Goal: Information Seeking & Learning: Learn about a topic

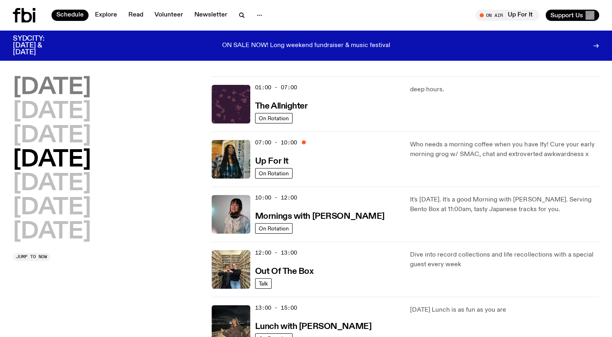
click at [66, 83] on h2 "[DATE]" at bounding box center [52, 87] width 78 height 23
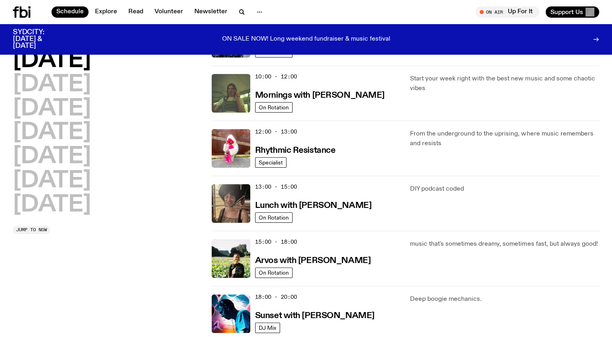
scroll to position [117, 0]
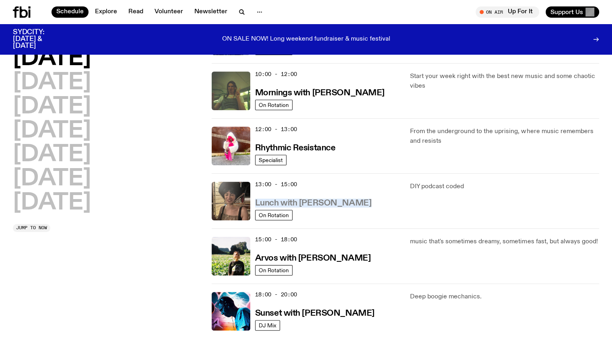
drag, startPoint x: 364, startPoint y: 200, endPoint x: 257, endPoint y: 204, distance: 107.5
click at [257, 204] on div "13:00 - 15:00 Lunch with [PERSON_NAME]" at bounding box center [328, 201] width 146 height 39
copy h3 "Lunch with [PERSON_NAME]"
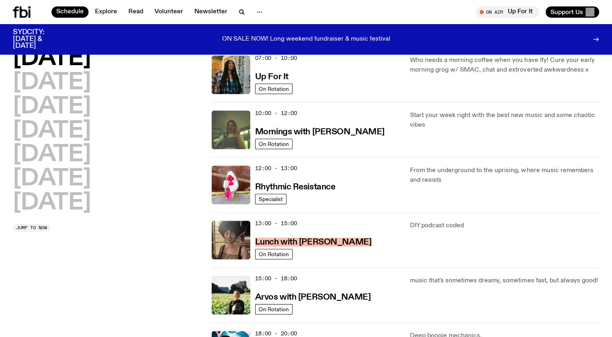
scroll to position [37, 0]
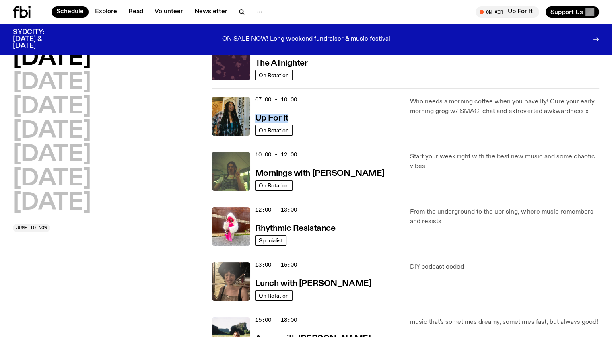
click at [289, 118] on div "07:00 - 10:00 Up For It" at bounding box center [328, 116] width 146 height 39
copy div "Up For It"
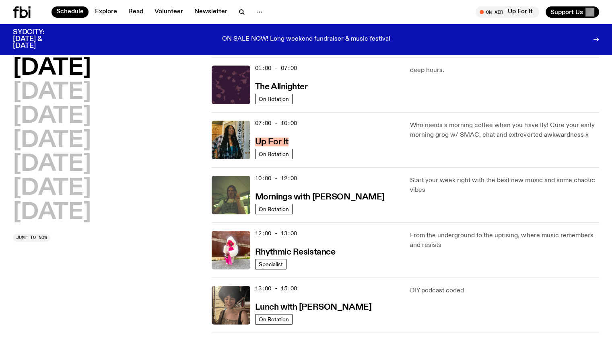
scroll to position [0, 0]
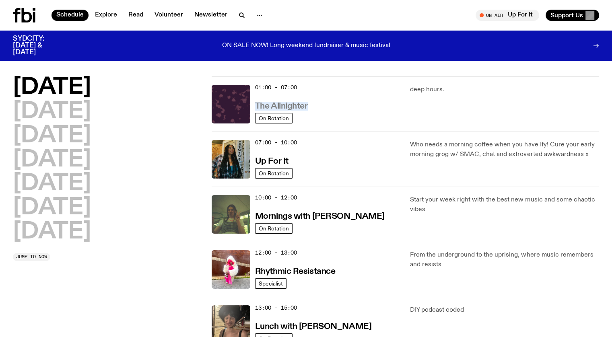
drag, startPoint x: 317, startPoint y: 105, endPoint x: 257, endPoint y: 105, distance: 60.3
click at [257, 105] on div "01:00 - 07:00 The Allnighter" at bounding box center [328, 104] width 146 height 39
copy h3 "The Allnighter"
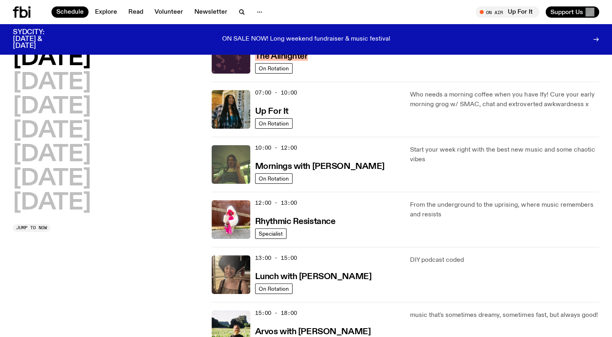
scroll to position [34, 0]
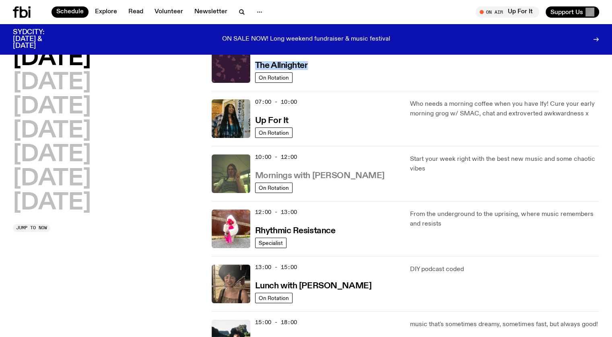
drag, startPoint x: 364, startPoint y: 175, endPoint x: 257, endPoint y: 175, distance: 107.0
click at [257, 175] on div "10:00 - 12:00 Mornings with Jim Kretschmer" at bounding box center [328, 173] width 146 height 39
copy h3 "Mornings with Jim Kretschmer"
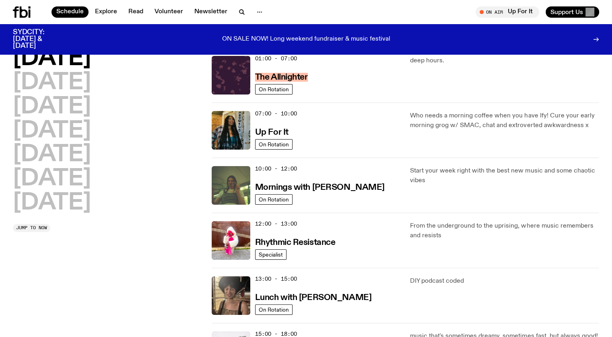
scroll to position [0, 0]
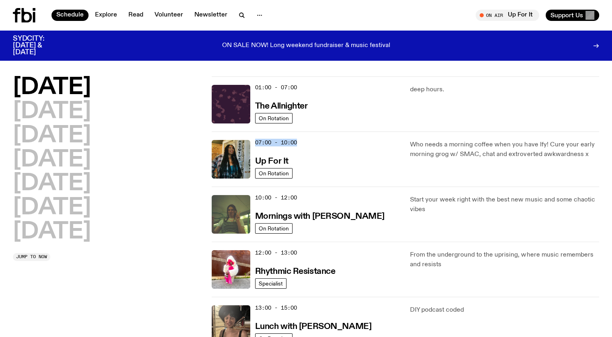
drag, startPoint x: 303, startPoint y: 141, endPoint x: 256, endPoint y: 140, distance: 46.7
click at [256, 140] on div "07:00 - 10:00 Up For It" at bounding box center [328, 159] width 146 height 39
drag, startPoint x: 302, startPoint y: 160, endPoint x: 463, endPoint y: 132, distance: 163.3
click at [367, 146] on div "07:00 - 10:00 Up For It" at bounding box center [328, 159] width 146 height 39
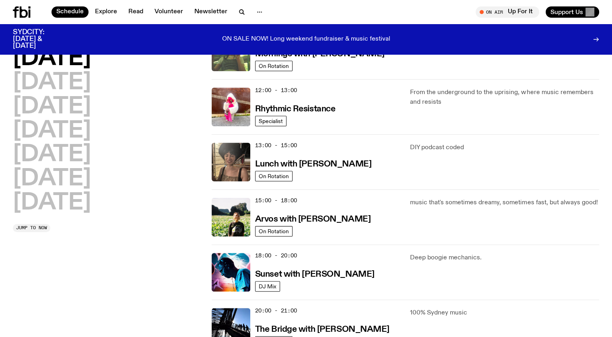
scroll to position [156, 0]
drag, startPoint x: 357, startPoint y: 220, endPoint x: 258, endPoint y: 222, distance: 99.4
click at [258, 222] on div "15:00 - 18:00 Arvos with Bri Kennedy" at bounding box center [328, 217] width 146 height 39
copy h3 "Arvos with Bri Kennedy"
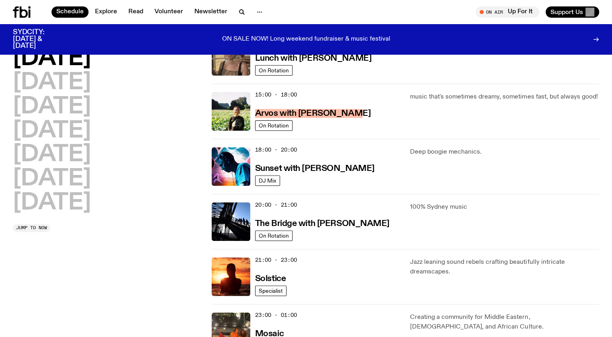
scroll to position [276, 0]
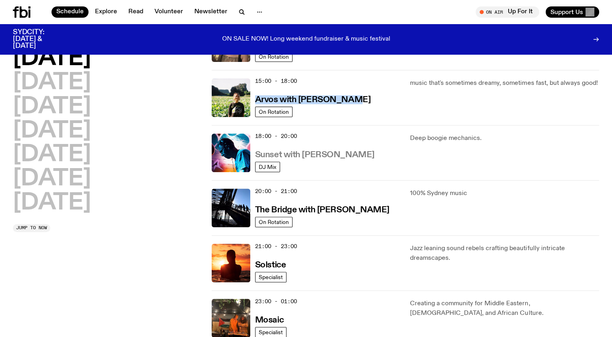
drag, startPoint x: 379, startPoint y: 151, endPoint x: 257, endPoint y: 150, distance: 122.3
click at [257, 150] on div "18:00 - 20:00 Sunset with Simon Caldwell" at bounding box center [328, 153] width 146 height 39
copy h3 "Sunset with Simon Caldwell"
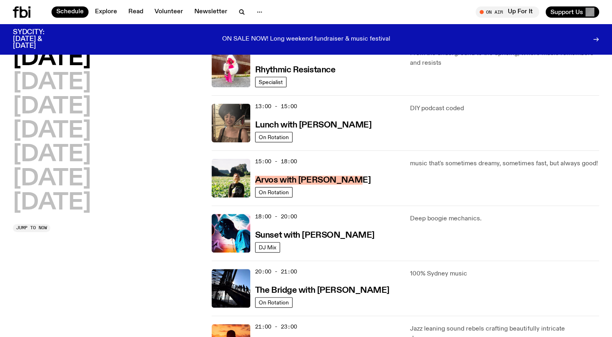
scroll to position [155, 0]
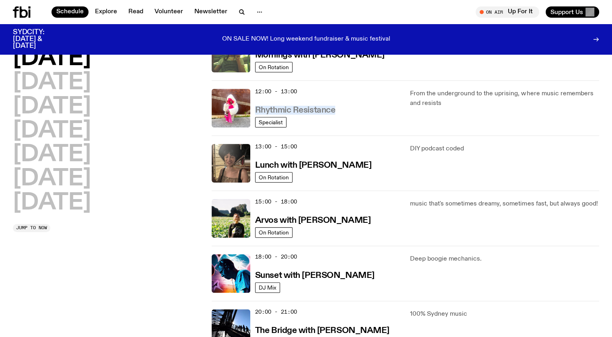
drag, startPoint x: 354, startPoint y: 114, endPoint x: 257, endPoint y: 107, distance: 97.2
click at [257, 107] on div "12:00 - 13:00 Rhythmic Resistance" at bounding box center [328, 108] width 146 height 39
copy h3 "Rhythmic Resistance"
click at [61, 82] on h2 "Tuesday" at bounding box center [52, 83] width 78 height 23
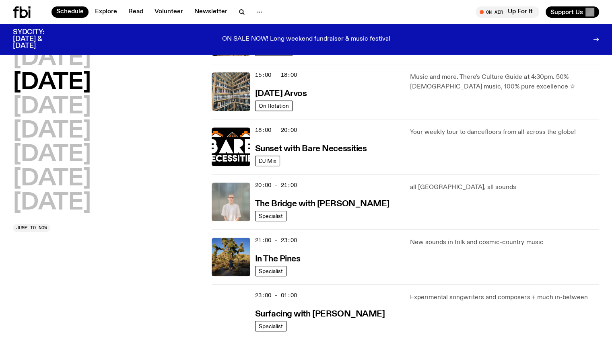
scroll to position [322, 0]
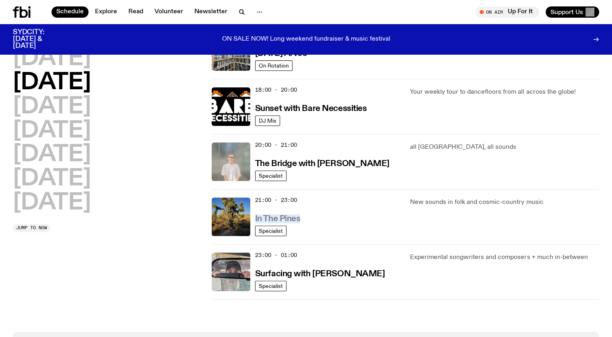
drag, startPoint x: 312, startPoint y: 218, endPoint x: 256, endPoint y: 218, distance: 56.3
click at [256, 218] on div "21:00 - 23:00 In The Pines" at bounding box center [328, 217] width 146 height 39
copy h3 "In The Pines"
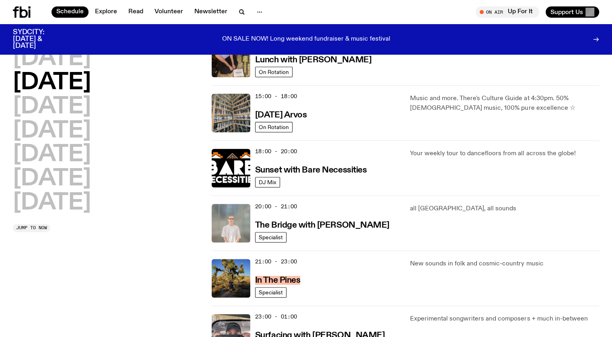
scroll to position [241, 0]
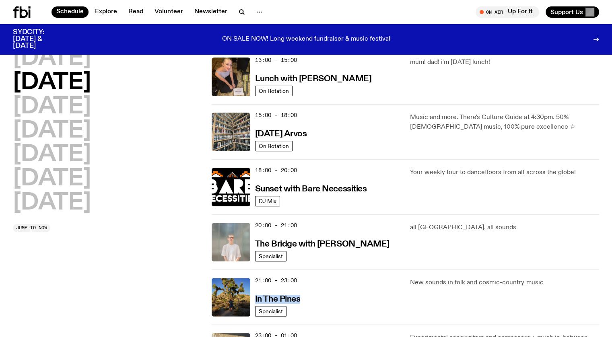
drag, startPoint x: 325, startPoint y: 128, endPoint x: 255, endPoint y: 132, distance: 70.5
click at [255, 132] on div "15:00 - 18:00 Tuesday Arvos On Rotation" at bounding box center [306, 132] width 189 height 39
copy h3 "Tuesday Arvos"
drag, startPoint x: 378, startPoint y: 190, endPoint x: 256, endPoint y: 188, distance: 122.3
click at [256, 188] on div "18:00 - 20:00 Sunset with Bare Necessities" at bounding box center [328, 187] width 146 height 39
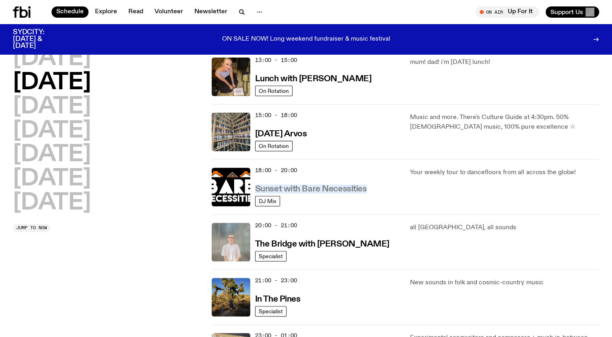
copy h3 "Sunset with Bare Necessities"
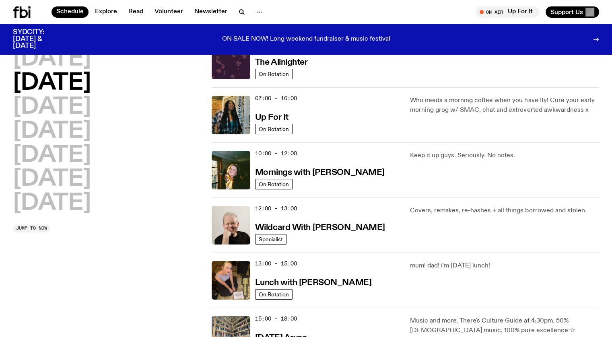
scroll to position [40, 0]
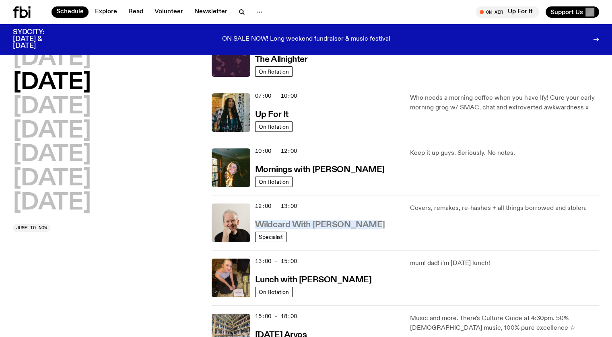
drag, startPoint x: 381, startPoint y: 223, endPoint x: 257, endPoint y: 225, distance: 123.1
click at [257, 225] on div "12:00 - 13:00 Wildcard With Stuart Coupe" at bounding box center [328, 223] width 146 height 39
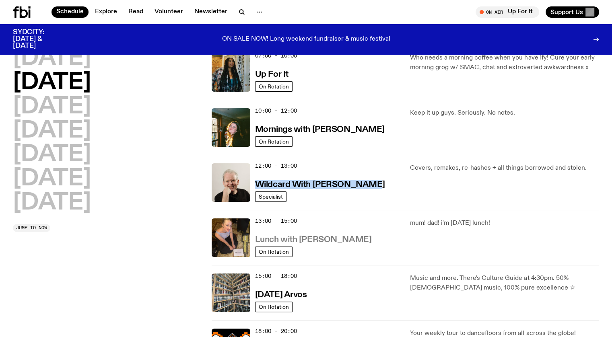
drag, startPoint x: 348, startPoint y: 235, endPoint x: 257, endPoint y: 242, distance: 91.2
click at [257, 242] on div "13:00 - 15:00 Lunch with Sabine Lee Cook" at bounding box center [328, 237] width 146 height 39
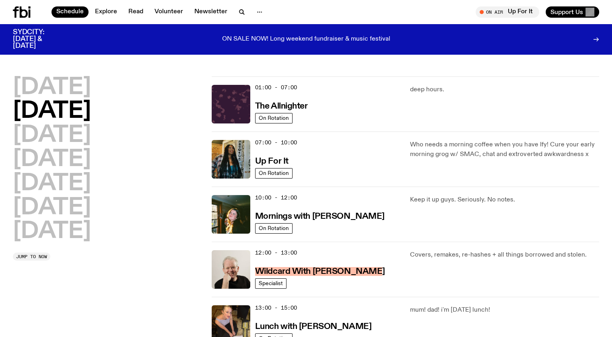
scroll to position [77, 0]
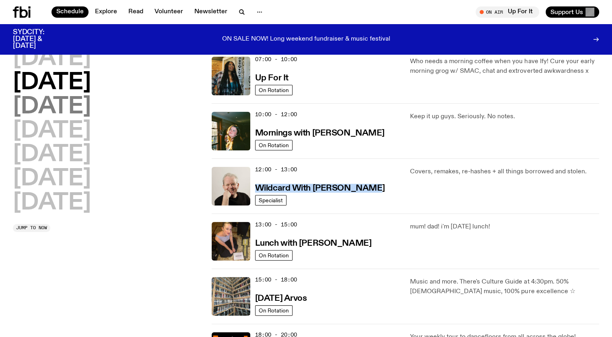
click at [77, 105] on h2 "Wednesday" at bounding box center [52, 107] width 78 height 23
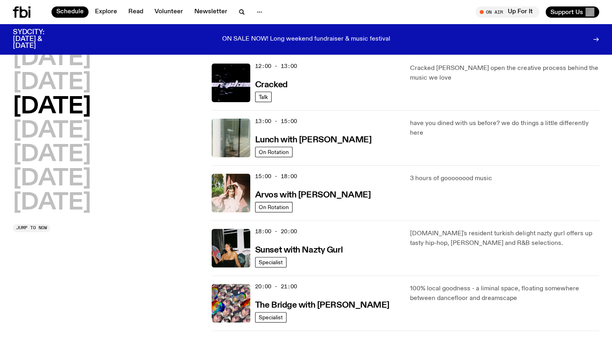
scroll to position [224, 0]
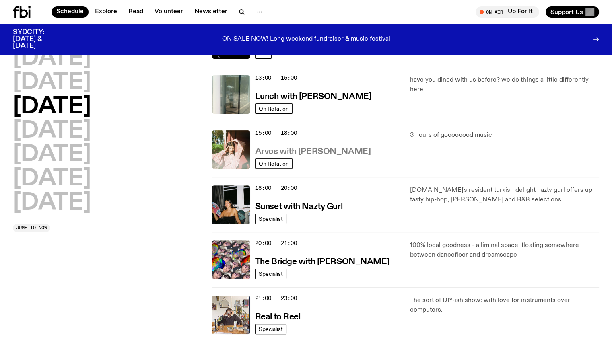
drag, startPoint x: 303, startPoint y: 152, endPoint x: 257, endPoint y: 149, distance: 45.6
click at [257, 149] on div "15:00 - 18:00 Arvos with Maleeka Gazula" at bounding box center [328, 149] width 146 height 39
drag, startPoint x: 352, startPoint y: 205, endPoint x: 257, endPoint y: 208, distance: 95.4
click at [257, 208] on div "18:00 - 20:00 Sunset with Nazty Gurl" at bounding box center [328, 204] width 146 height 39
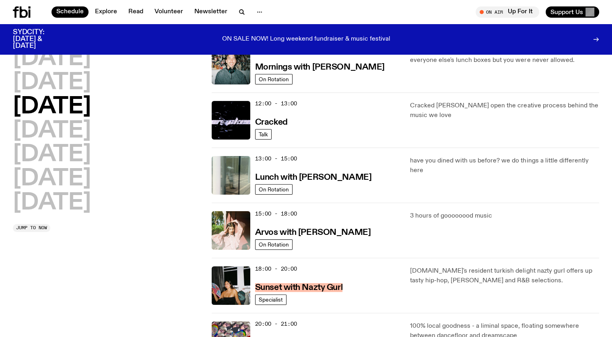
scroll to position [143, 0]
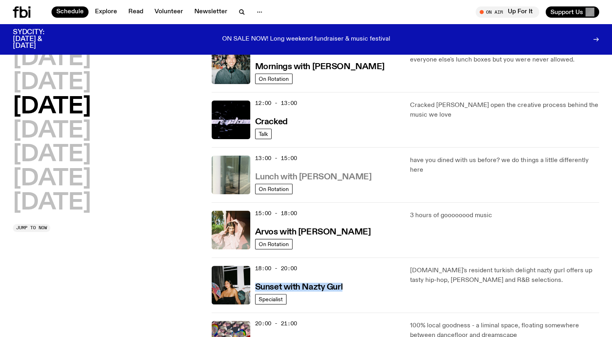
drag, startPoint x: 363, startPoint y: 176, endPoint x: 256, endPoint y: 176, distance: 107.0
click at [256, 176] on div "13:00 - 15:00 Lunch with Louisa Christie" at bounding box center [328, 175] width 146 height 39
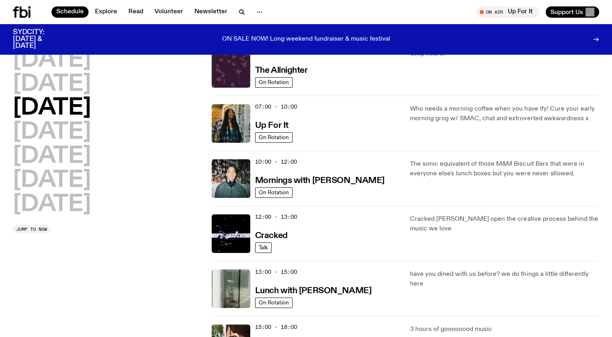
scroll to position [40, 0]
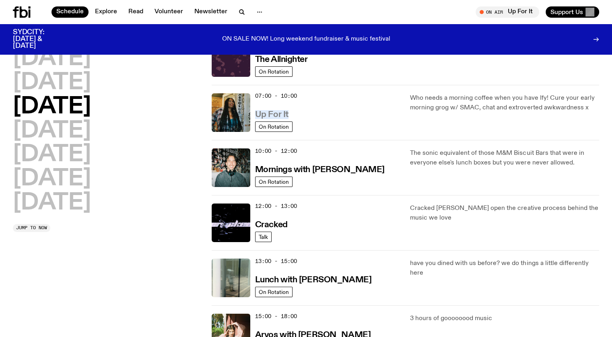
drag, startPoint x: 299, startPoint y: 111, endPoint x: 257, endPoint y: 117, distance: 41.4
click at [257, 117] on div "07:00 - 10:00 Up For It" at bounding box center [328, 112] width 146 height 39
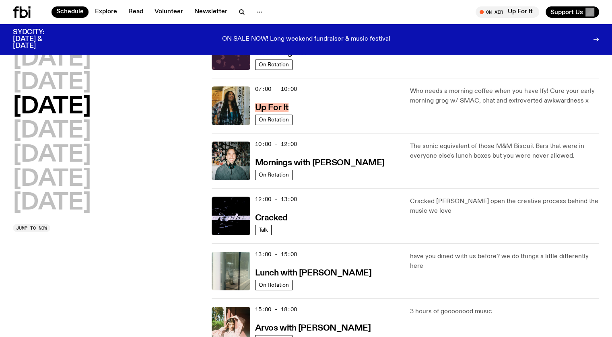
scroll to position [116, 0]
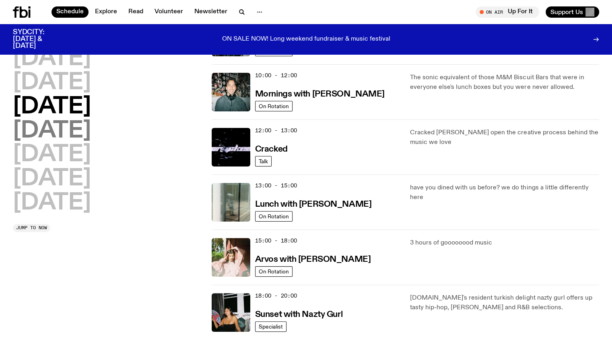
click at [73, 125] on h2 "Thursday" at bounding box center [52, 131] width 78 height 23
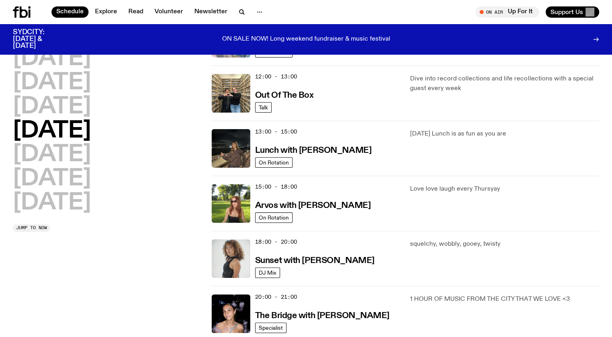
scroll to position [183, 0]
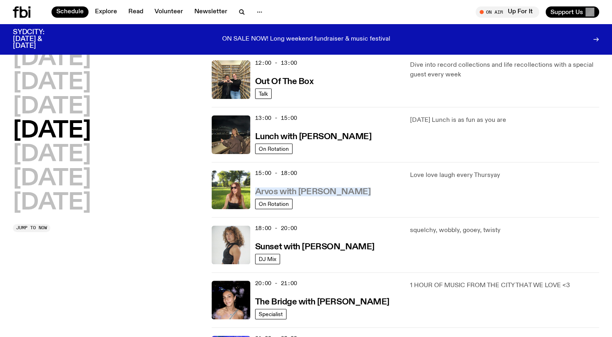
drag, startPoint x: 305, startPoint y: 197, endPoint x: 256, endPoint y: 189, distance: 49.3
click at [256, 189] on div "15:00 - 18:00 Arvos with Lizzie Bowles" at bounding box center [328, 190] width 146 height 39
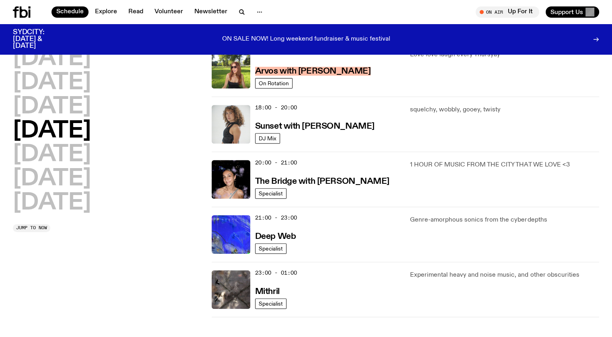
scroll to position [317, 0]
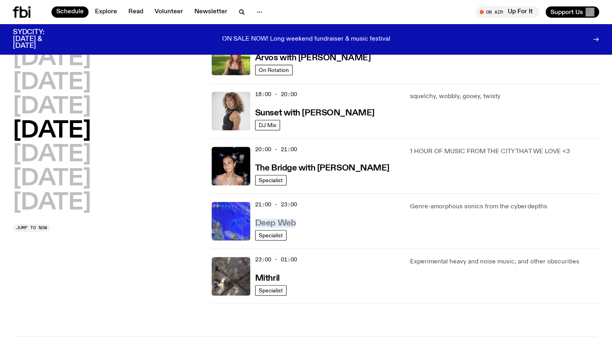
drag, startPoint x: 303, startPoint y: 222, endPoint x: 257, endPoint y: 223, distance: 45.1
click at [257, 223] on div "21:00 - 23:00 Deep Web" at bounding box center [328, 221] width 146 height 39
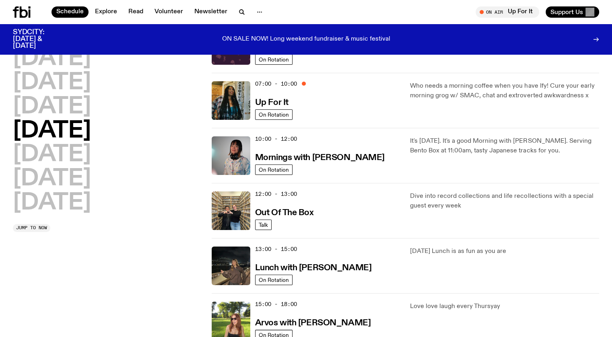
scroll to position [0, 0]
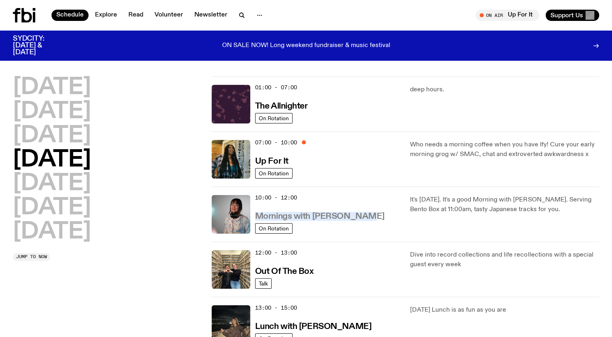
drag, startPoint x: 367, startPoint y: 214, endPoint x: 255, endPoint y: 214, distance: 111.4
click at [255, 214] on div "10:00 - 12:00 Mornings with Kana Frazer" at bounding box center [328, 214] width 146 height 39
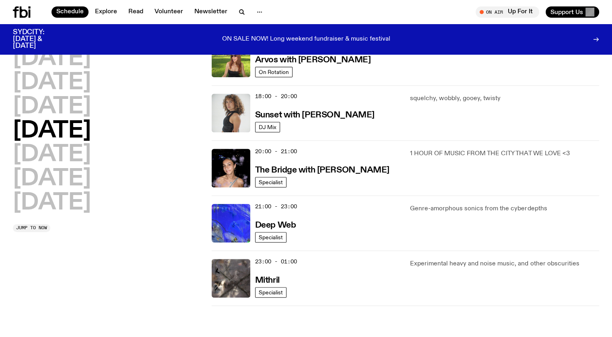
scroll to position [275, 0]
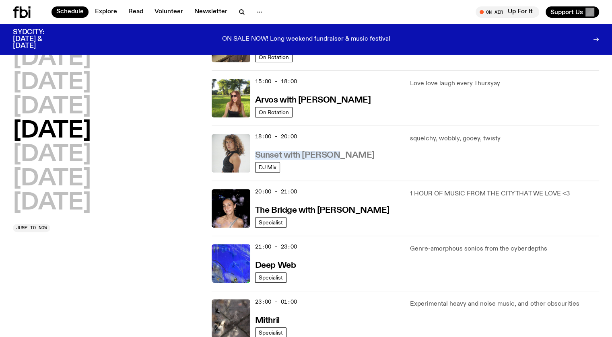
drag, startPoint x: 353, startPoint y: 156, endPoint x: 257, endPoint y: 156, distance: 96.1
click at [257, 156] on div "18:00 - 20:00 Sunset with Tangela" at bounding box center [328, 153] width 146 height 39
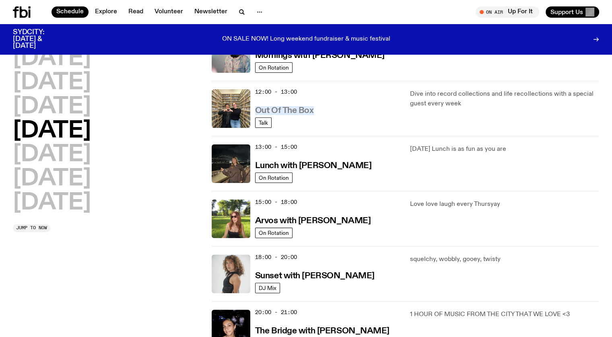
drag, startPoint x: 322, startPoint y: 111, endPoint x: 257, endPoint y: 111, distance: 64.4
click at [257, 111] on div "12:00 - 13:00 Out Of The Box" at bounding box center [328, 108] width 146 height 39
drag, startPoint x: 344, startPoint y: 163, endPoint x: 254, endPoint y: 167, distance: 89.4
click at [254, 167] on div "13:00 - 15:00 Lunch with Izzy Page On Rotation" at bounding box center [306, 163] width 189 height 39
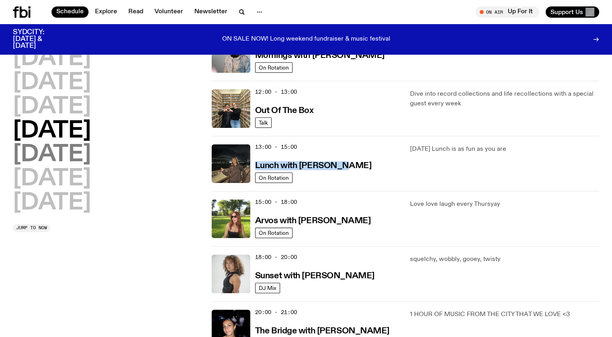
click at [56, 161] on h2 "Friday" at bounding box center [52, 155] width 78 height 23
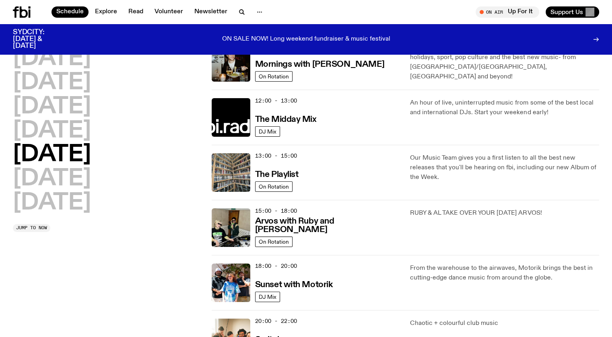
scroll to position [161, 0]
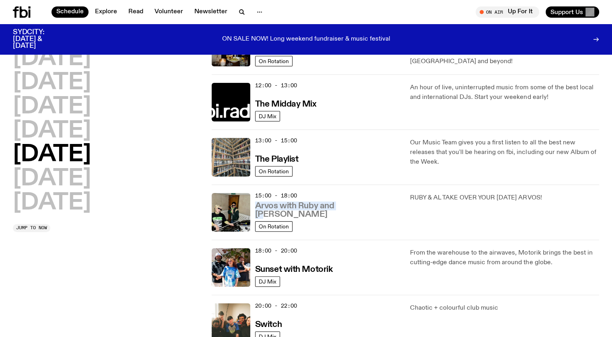
drag, startPoint x: 360, startPoint y: 210, endPoint x: 257, endPoint y: 214, distance: 103.1
click at [257, 214] on div "15:00 - 18:00 Arvos with Ruby and Al" at bounding box center [328, 212] width 146 height 39
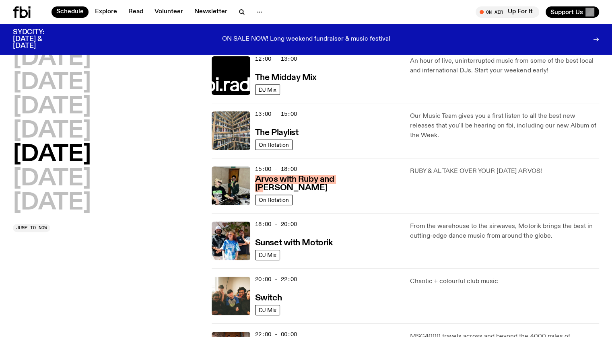
scroll to position [201, 0]
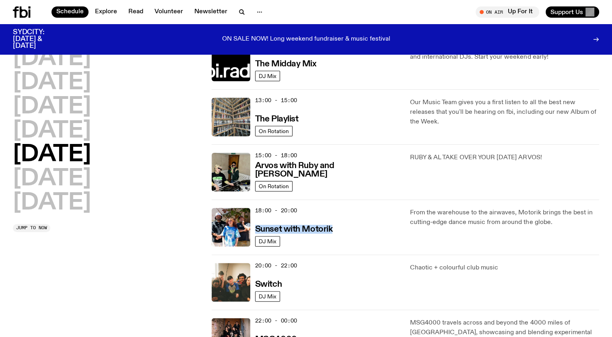
drag, startPoint x: 353, startPoint y: 228, endPoint x: 254, endPoint y: 229, distance: 99.0
click at [254, 229] on div "18:00 - 20:00 Sunset with Motorik DJ Mix" at bounding box center [306, 227] width 189 height 39
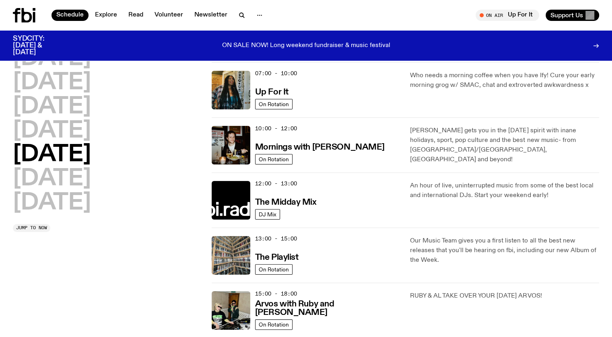
scroll to position [0, 0]
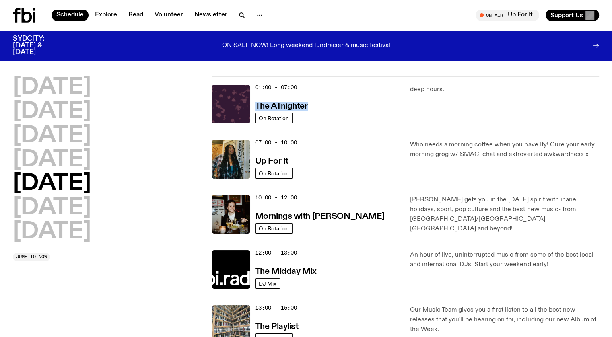
drag, startPoint x: 307, startPoint y: 103, endPoint x: 255, endPoint y: 103, distance: 51.9
click at [255, 103] on div "01:00 - 07:00 The Allnighter On Rotation" at bounding box center [306, 104] width 189 height 39
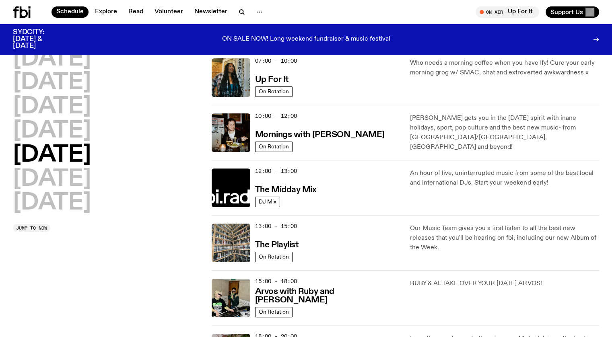
scroll to position [78, 0]
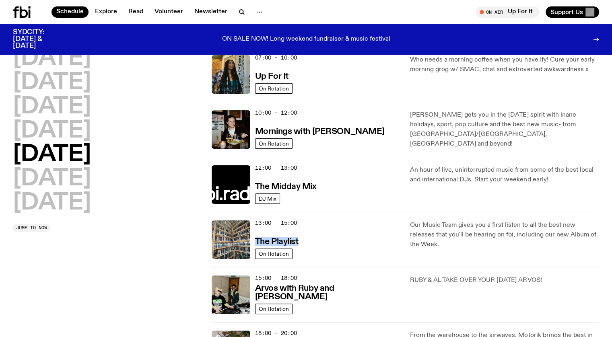
drag, startPoint x: 312, startPoint y: 238, endPoint x: 254, endPoint y: 236, distance: 57.6
click at [254, 236] on div "13:00 - 15:00 The Playlist On Rotation" at bounding box center [306, 239] width 189 height 39
click at [62, 179] on h2 "Saturday" at bounding box center [52, 179] width 78 height 23
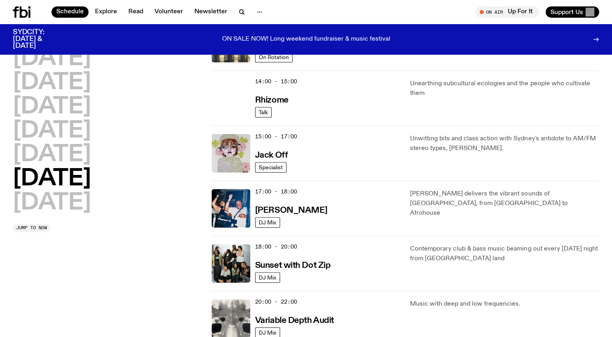
scroll to position [344, 0]
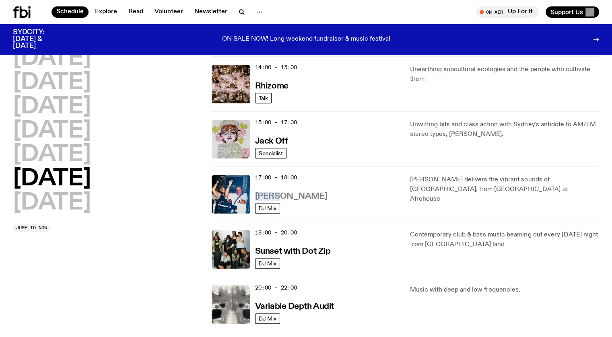
drag, startPoint x: 277, startPoint y: 196, endPoint x: 256, endPoint y: 191, distance: 21.4
click at [256, 191] on div "17:00 - 18:00 Yanos" at bounding box center [328, 194] width 146 height 39
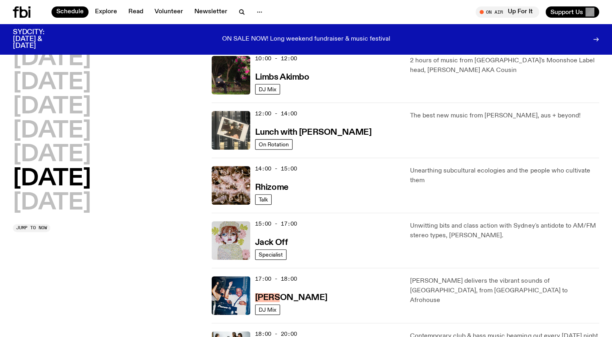
scroll to position [224, 0]
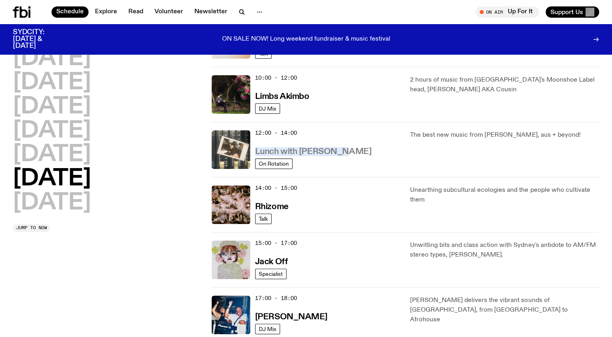
drag, startPoint x: 342, startPoint y: 150, endPoint x: 256, endPoint y: 150, distance: 86.1
click at [256, 150] on div "12:00 - 14:00 Lunch with Ella Avni" at bounding box center [328, 149] width 146 height 39
drag, startPoint x: 323, startPoint y: 188, endPoint x: 254, endPoint y: 188, distance: 68.8
click at [254, 188] on div "14:00 - 15:00 Rhizome Talk" at bounding box center [306, 204] width 189 height 39
drag, startPoint x: 291, startPoint y: 209, endPoint x: 255, endPoint y: 204, distance: 36.5
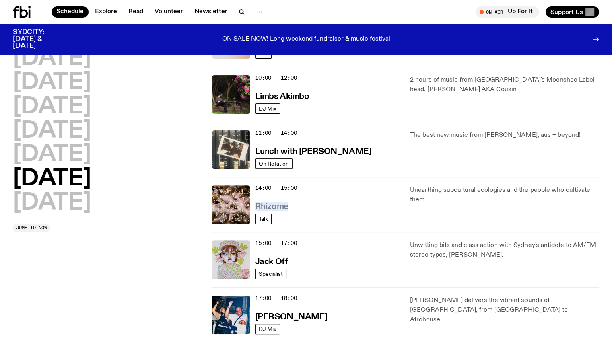
click at [255, 204] on div "14:00 - 15:00 Rhizome" at bounding box center [328, 204] width 146 height 39
click at [70, 204] on h2 "Sunday" at bounding box center [52, 203] width 78 height 23
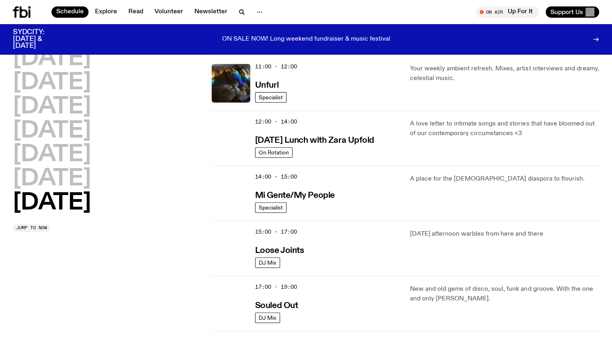
scroll to position [304, 0]
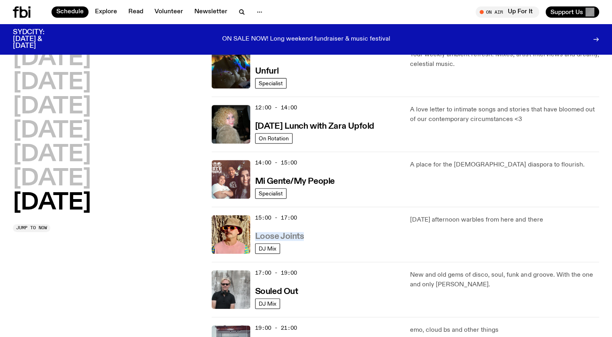
drag, startPoint x: 319, startPoint y: 239, endPoint x: 256, endPoint y: 236, distance: 62.8
click at [256, 236] on div "15:00 - 17:00 Loose Joints" at bounding box center [328, 234] width 146 height 39
drag, startPoint x: 342, startPoint y: 185, endPoint x: 256, endPoint y: 178, distance: 86.7
click at [256, 178] on div "14:00 - 15:00 Mi Gente/My People" at bounding box center [328, 179] width 146 height 39
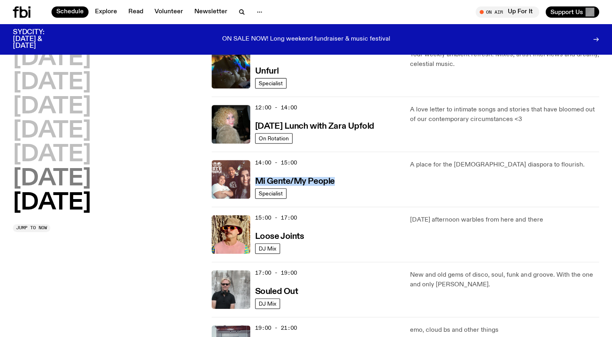
click at [80, 171] on h2 "Saturday" at bounding box center [52, 179] width 78 height 23
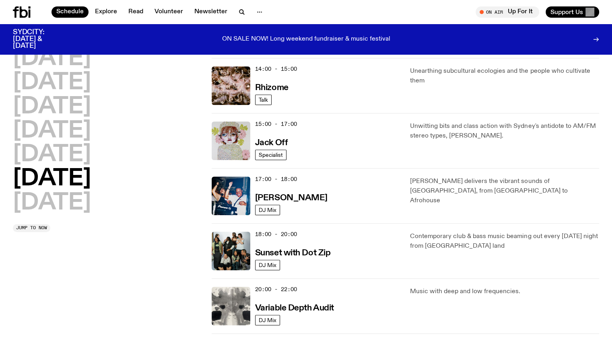
scroll to position [344, 0]
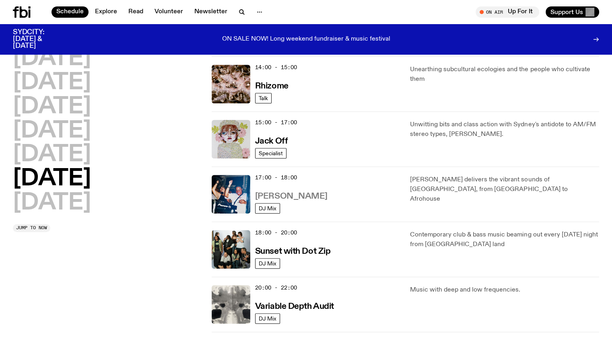
click at [270, 196] on h3 "Yanos" at bounding box center [291, 196] width 72 height 8
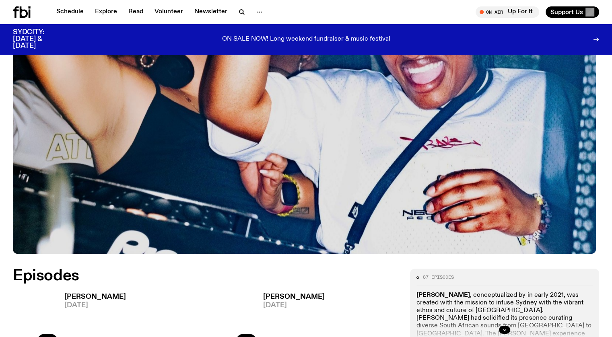
scroll to position [317, 0]
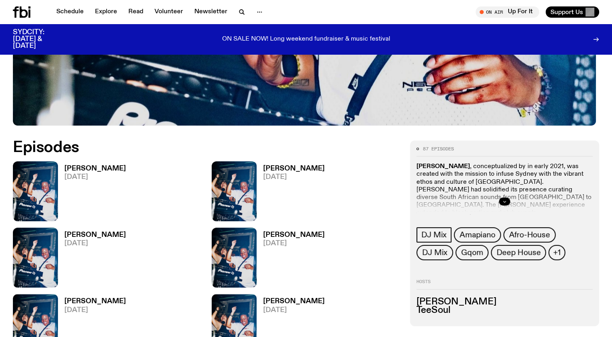
click at [510, 200] on button "button" at bounding box center [504, 202] width 11 height 8
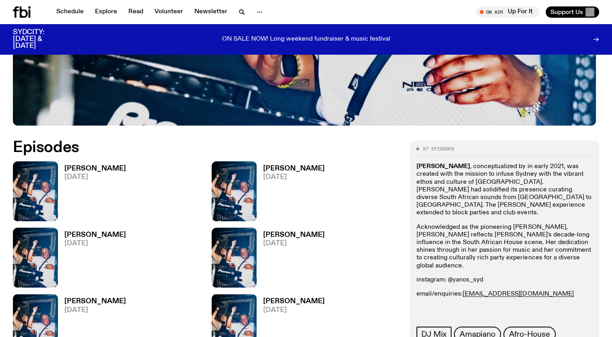
scroll to position [357, 0]
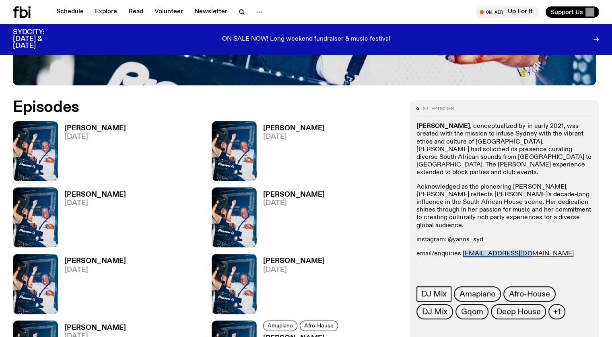
drag, startPoint x: 579, startPoint y: 268, endPoint x: 512, endPoint y: 271, distance: 66.8
click at [512, 258] on p "email/enquiries: yanossyd@gmail.com" at bounding box center [504, 254] width 176 height 8
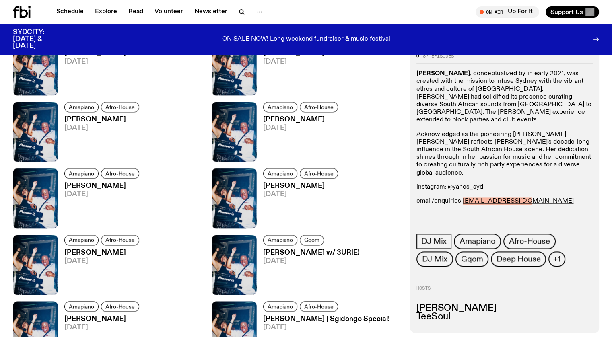
scroll to position [1001, 0]
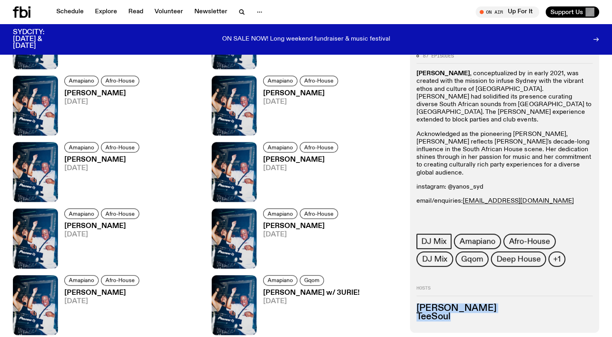
drag, startPoint x: 504, startPoint y: 212, endPoint x: 466, endPoint y: 206, distance: 38.4
click at [466, 304] on ul "Kristelle TeeSoul" at bounding box center [504, 312] width 176 height 17
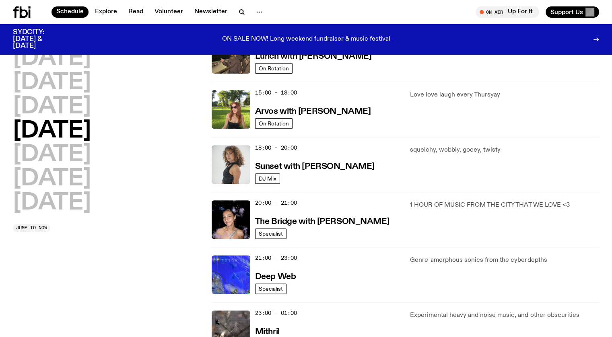
scroll to position [183, 0]
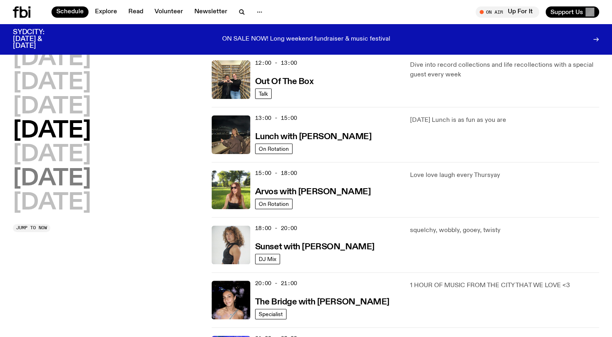
click at [45, 177] on h2 "Saturday" at bounding box center [52, 179] width 78 height 23
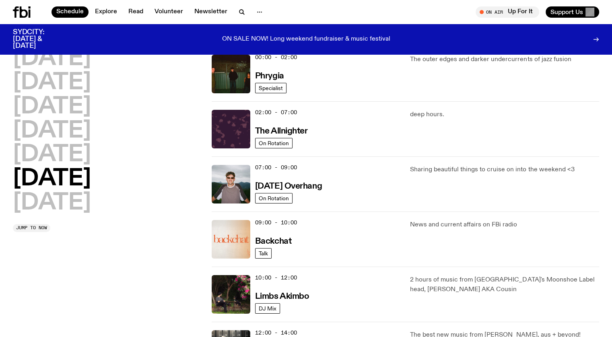
scroll to position [23, 0]
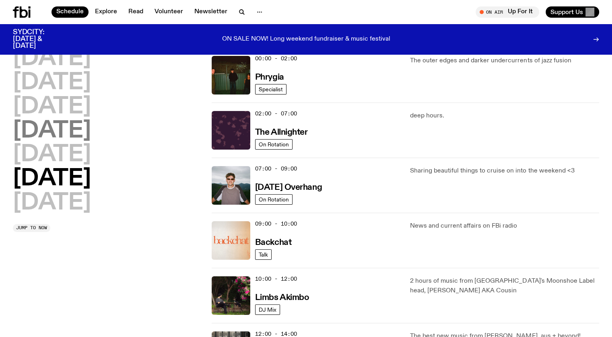
click at [84, 138] on h2 "Thursday" at bounding box center [52, 131] width 78 height 23
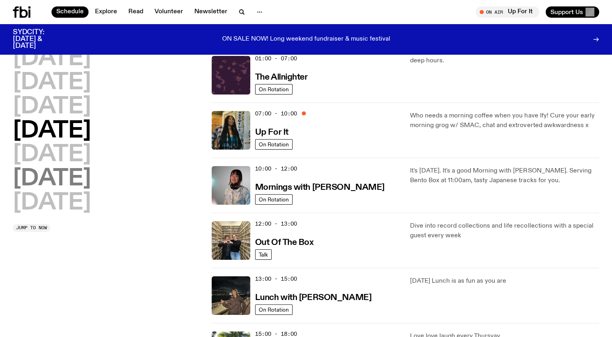
click at [80, 181] on h2 "Saturday" at bounding box center [52, 179] width 78 height 23
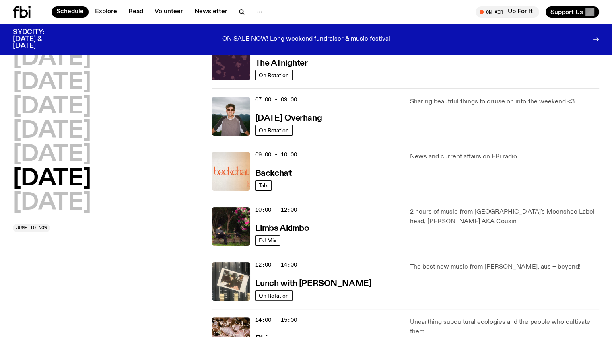
scroll to position [143, 0]
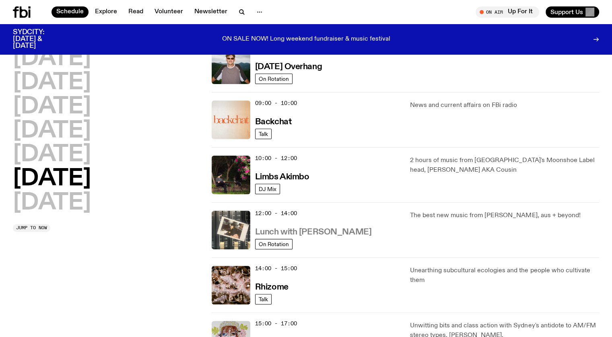
click at [319, 232] on h3 "Lunch with Ella Avni" at bounding box center [313, 232] width 116 height 8
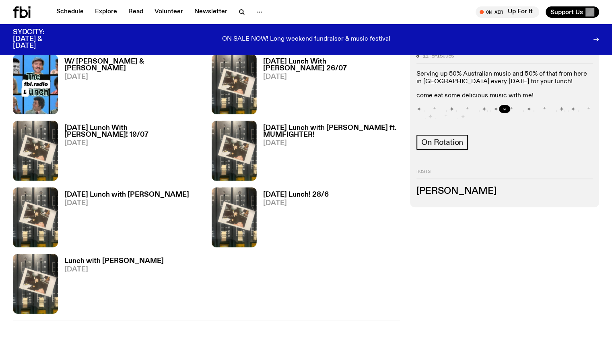
scroll to position [318, 0]
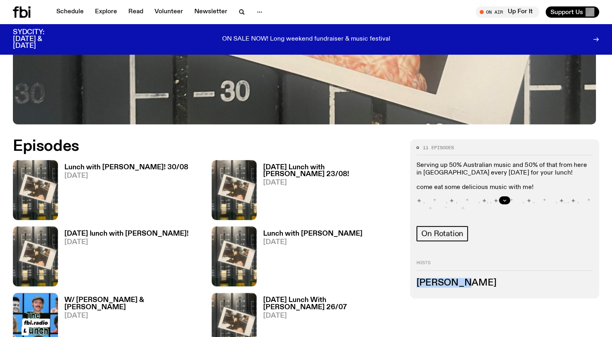
drag, startPoint x: 513, startPoint y: 281, endPoint x: 464, endPoint y: 281, distance: 49.1
click at [464, 281] on div "11 episodes Serving up 50% Australian music and 50% of that from here in Sydney…" at bounding box center [504, 218] width 189 height 159
click at [510, 196] on button "button" at bounding box center [504, 200] width 11 height 8
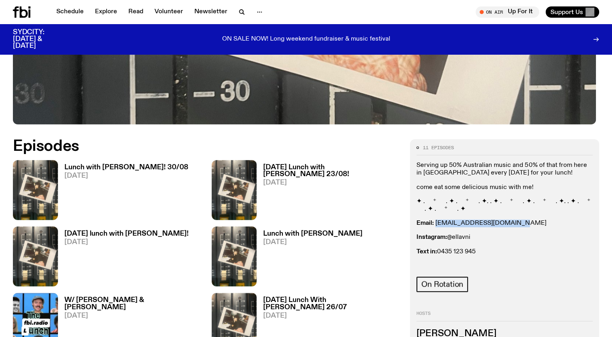
drag, startPoint x: 569, startPoint y: 230, endPoint x: 486, endPoint y: 228, distance: 82.9
click at [486, 227] on p "Email: ellalouiseavni@gmail.com" at bounding box center [504, 224] width 176 height 8
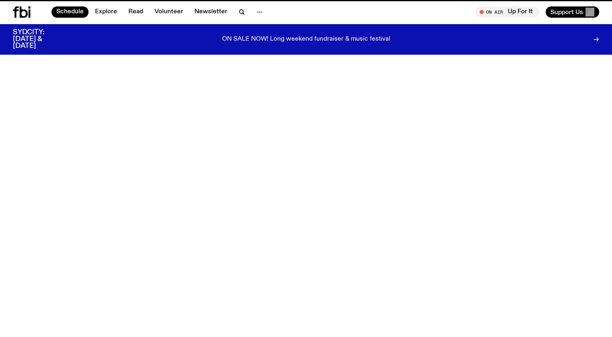
scroll to position [143, 0]
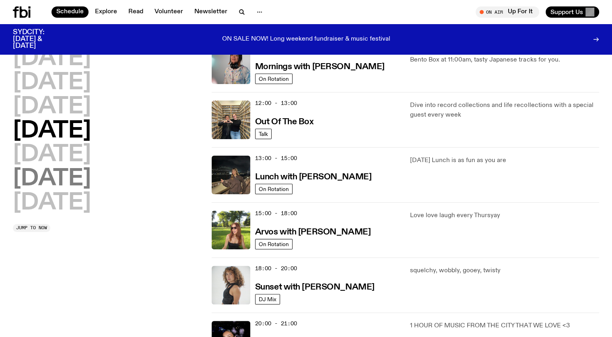
click at [62, 181] on h2 "Saturday" at bounding box center [52, 179] width 78 height 23
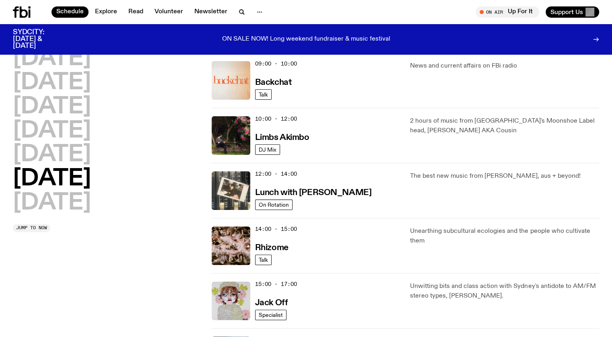
scroll to position [224, 0]
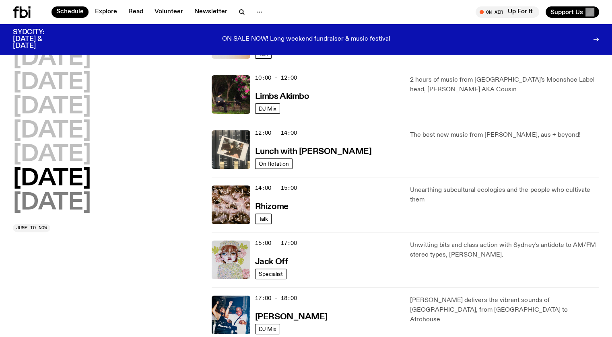
click at [74, 209] on h2 "Sunday" at bounding box center [52, 203] width 78 height 23
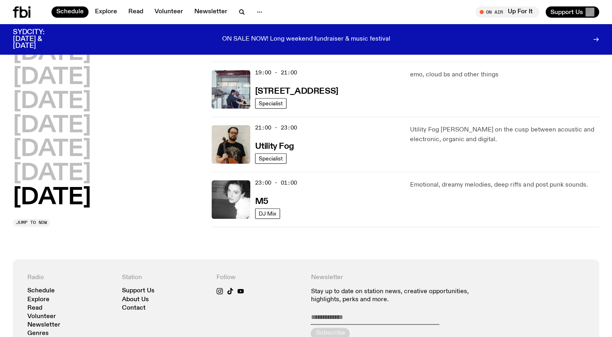
scroll to position [479, 0]
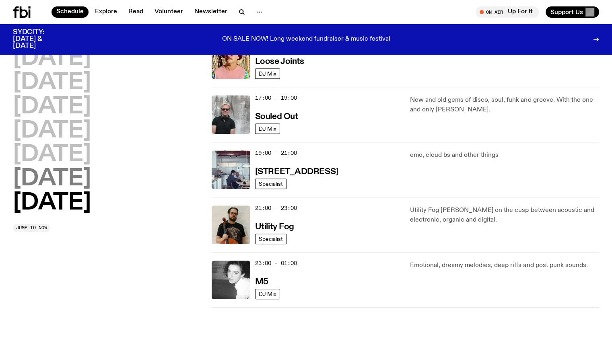
click at [84, 178] on h2 "Saturday" at bounding box center [52, 179] width 78 height 23
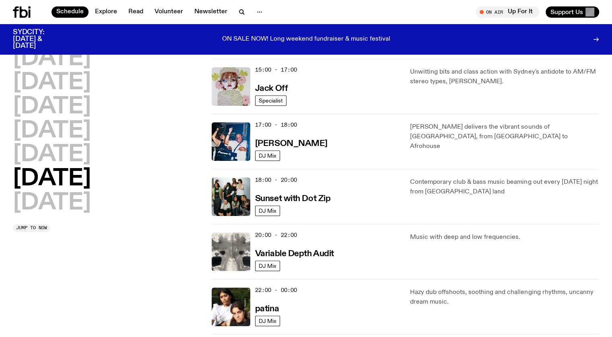
scroll to position [478, 0]
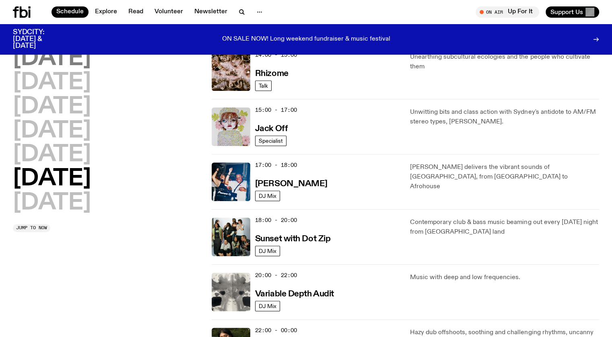
click at [86, 61] on h2 "Monday" at bounding box center [52, 58] width 78 height 23
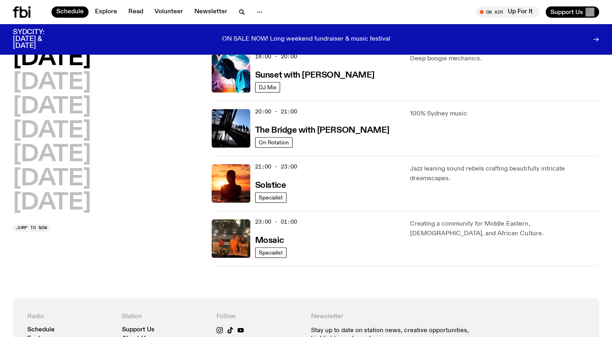
scroll to position [396, 0]
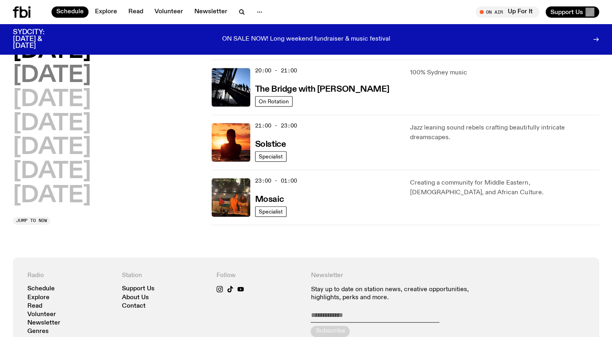
click at [56, 70] on h2 "Tuesday" at bounding box center [52, 75] width 78 height 23
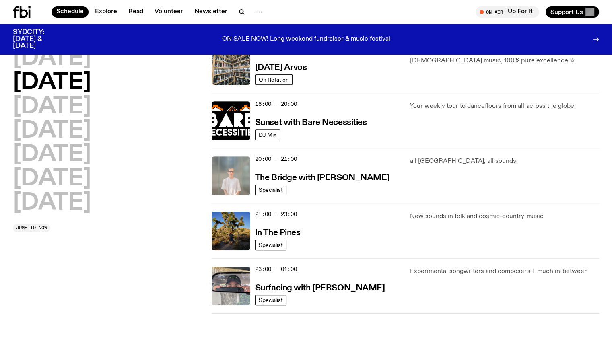
scroll to position [322, 0]
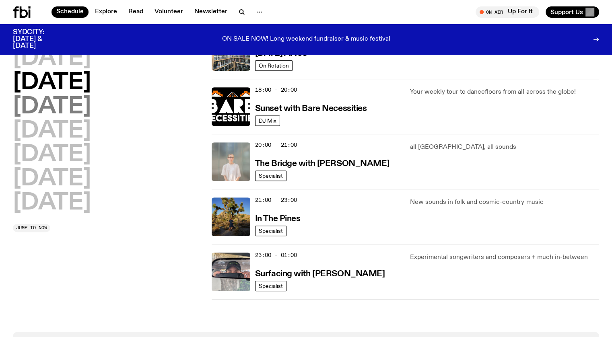
click at [91, 106] on h2 "Wednesday" at bounding box center [52, 107] width 78 height 23
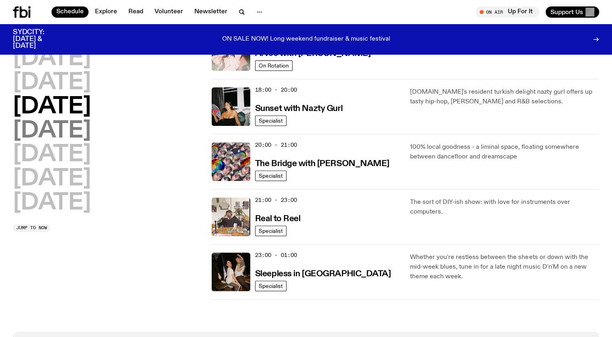
click at [85, 132] on h2 "Thursday" at bounding box center [52, 131] width 78 height 23
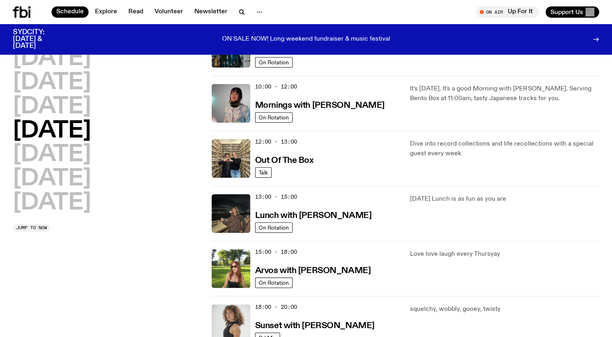
scroll to position [103, 0]
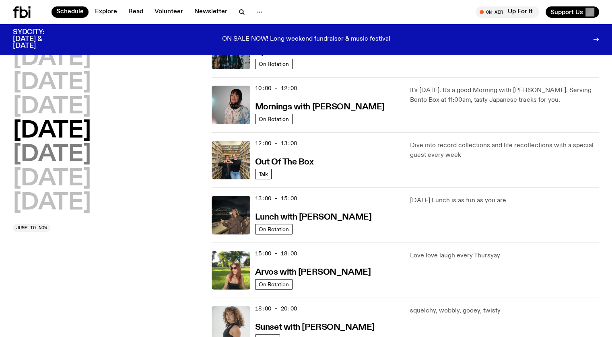
click at [48, 152] on h2 "Friday" at bounding box center [52, 155] width 78 height 23
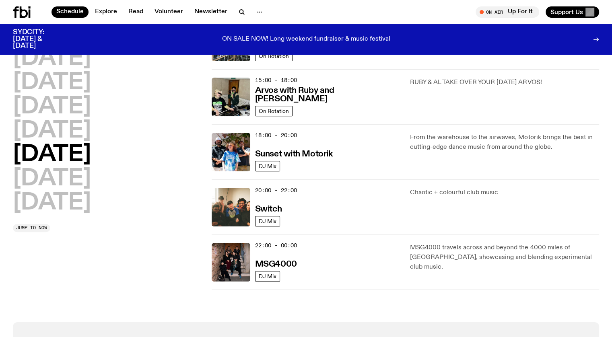
scroll to position [282, 0]
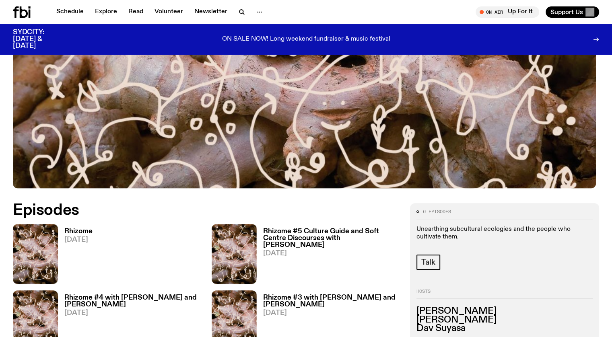
scroll to position [358, 0]
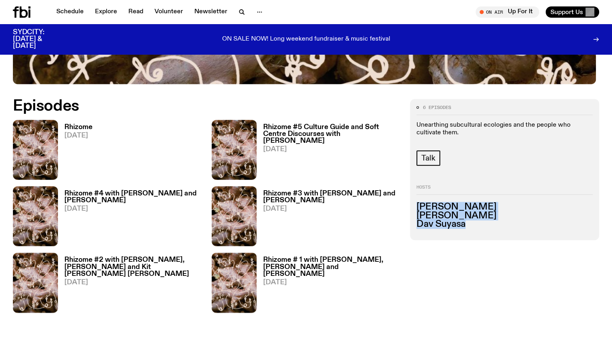
drag, startPoint x: 497, startPoint y: 220, endPoint x: 459, endPoint y: 201, distance: 43.0
click at [459, 201] on div "6 episodes Unearthing subcultural ecologies and the people who cultivate them. …" at bounding box center [504, 169] width 189 height 141
copy ul "Saira Krishan Emma Cao Dav Suyasa"
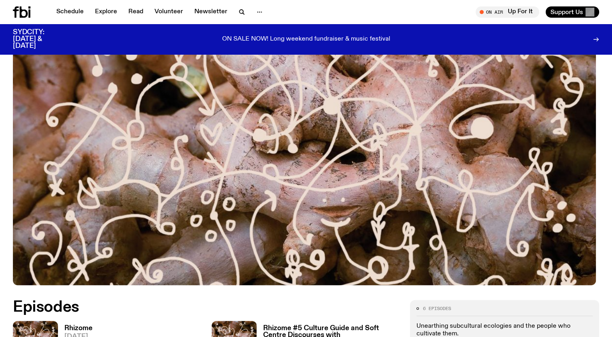
scroll to position [318, 0]
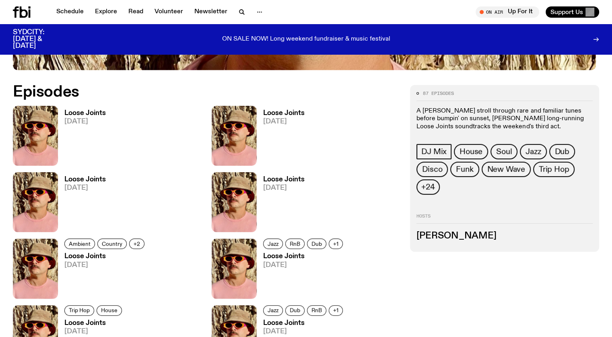
scroll to position [396, 0]
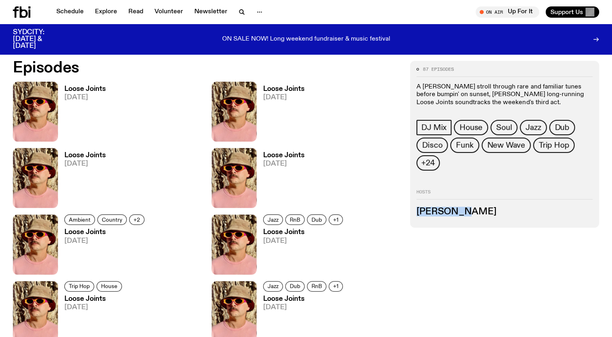
drag, startPoint x: 522, startPoint y: 218, endPoint x: 465, endPoint y: 216, distance: 56.8
click at [465, 216] on h3 "Tyson Koh" at bounding box center [504, 212] width 176 height 9
copy h3 "Tyson Koh"
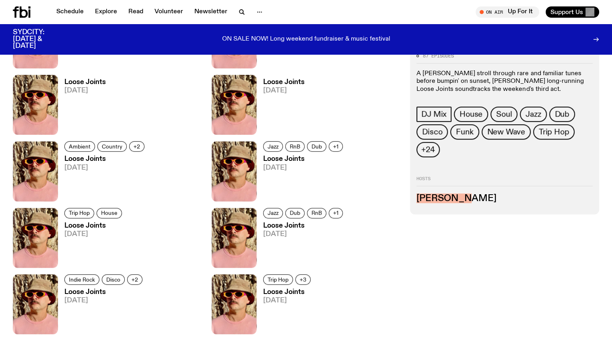
scroll to position [436, 0]
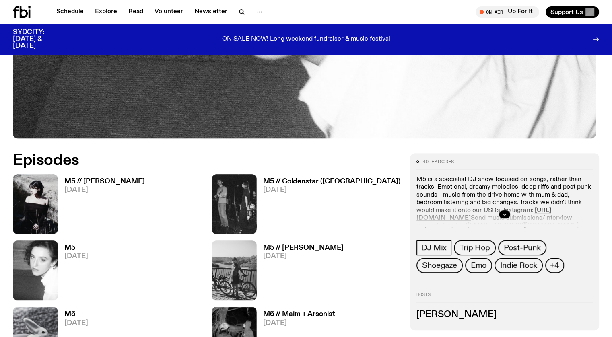
scroll to position [357, 0]
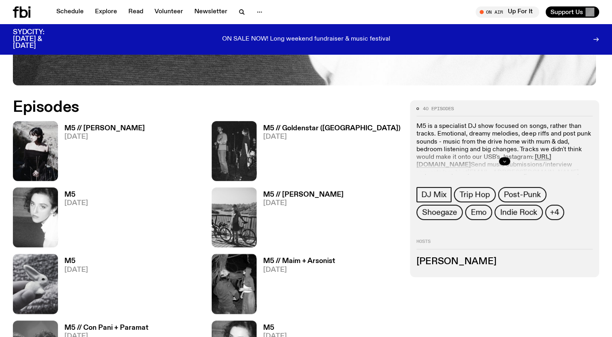
click at [507, 159] on icon "button" at bounding box center [504, 161] width 5 height 5
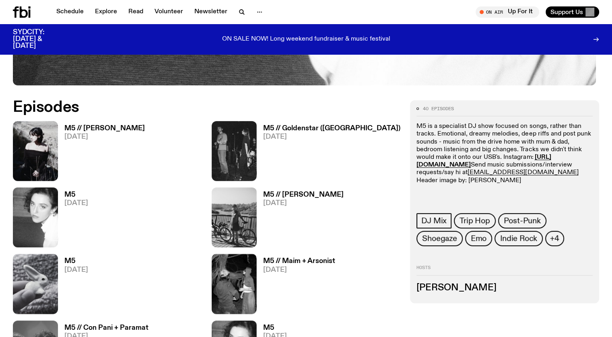
drag, startPoint x: 518, startPoint y: 303, endPoint x: 465, endPoint y: 297, distance: 53.0
click at [465, 292] on div "Hosts Lilly Grainger" at bounding box center [504, 279] width 176 height 27
copy h3 "Lilly Grainger"
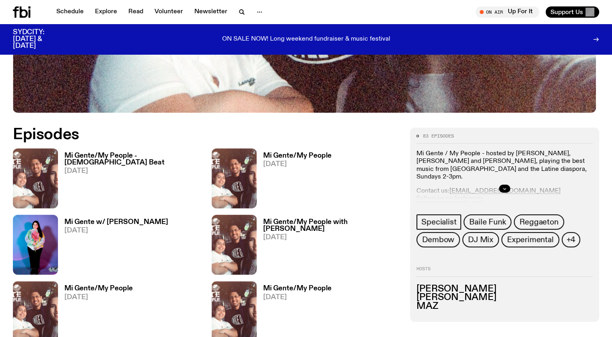
scroll to position [389, 0]
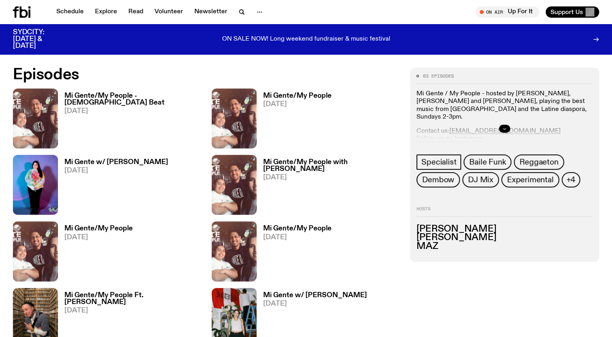
click at [507, 126] on icon "button" at bounding box center [504, 128] width 5 height 5
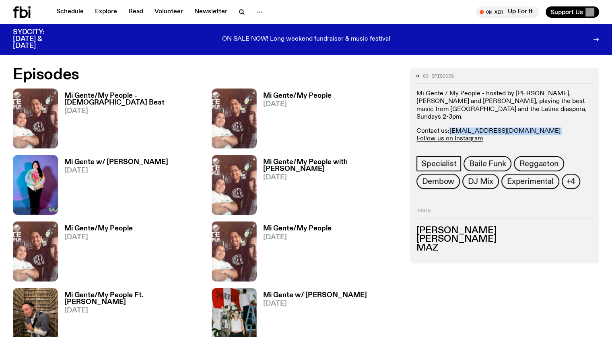
drag, startPoint x: 575, startPoint y: 130, endPoint x: 500, endPoint y: 131, distance: 74.4
click at [500, 131] on p "Contact us: migente@fbiradio.com Follow us on Instagram" at bounding box center [504, 135] width 176 height 15
copy p "migente@fbiradio.com"
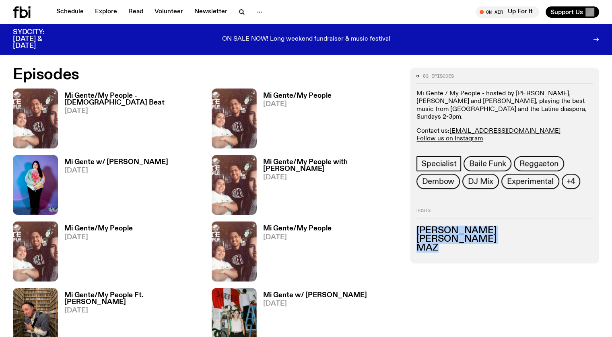
drag, startPoint x: 493, startPoint y: 267, endPoint x: 465, endPoint y: 244, distance: 35.8
click at [465, 244] on div "83 episodes Mi Gente / My People - hosted by Paulo Flores, MAZ and Vanessa Andr…" at bounding box center [504, 166] width 189 height 196
copy ul "Paulo Flores Vanessa Andres MAZ"
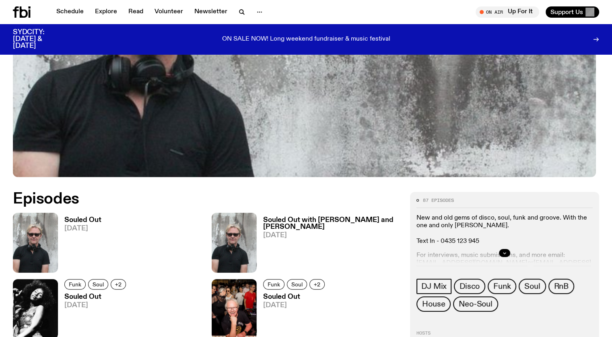
scroll to position [276, 0]
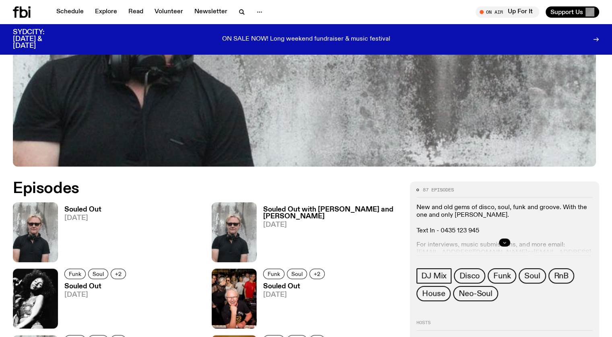
click at [507, 242] on icon "button" at bounding box center [504, 242] width 5 height 5
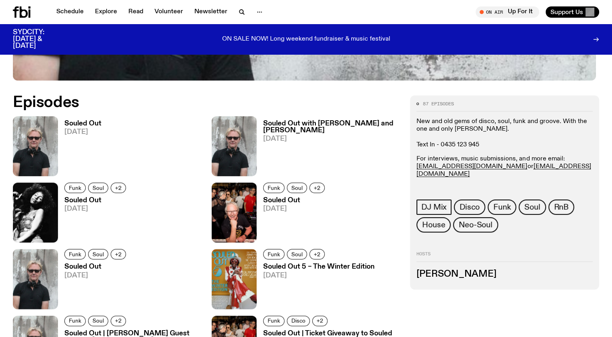
scroll to position [396, 0]
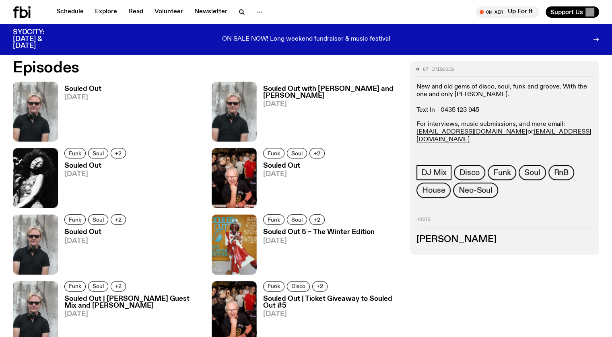
drag, startPoint x: 533, startPoint y: 255, endPoint x: 463, endPoint y: 256, distance: 69.6
click at [463, 255] on div "87 episodes New and old gems of disco, soul, funk and groove. With the one and …" at bounding box center [504, 158] width 189 height 194
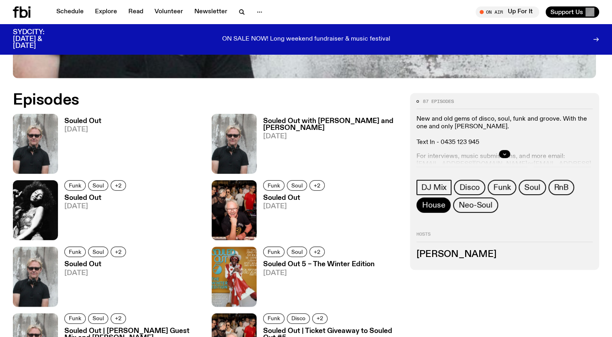
scroll to position [396, 0]
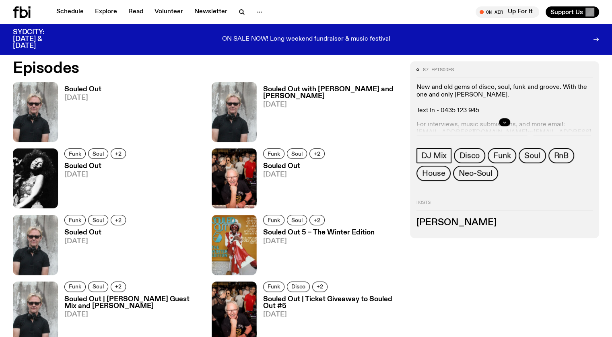
click at [507, 120] on icon "button" at bounding box center [504, 122] width 5 height 5
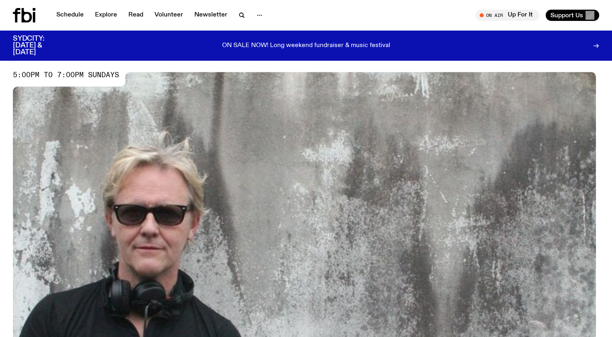
scroll to position [0, 0]
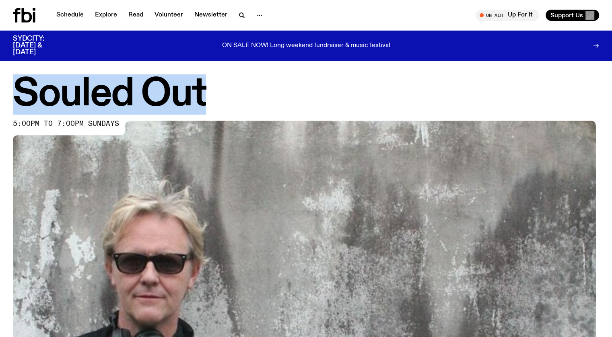
drag, startPoint x: 220, startPoint y: 95, endPoint x: 19, endPoint y: 74, distance: 202.6
click at [19, 76] on h1 "Souled Out" at bounding box center [306, 94] width 586 height 36
copy h1 "Souled Out"
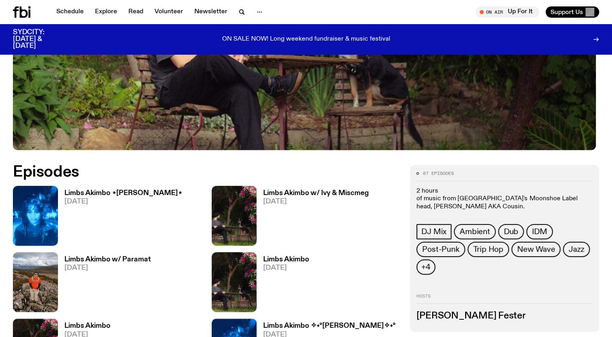
scroll to position [318, 0]
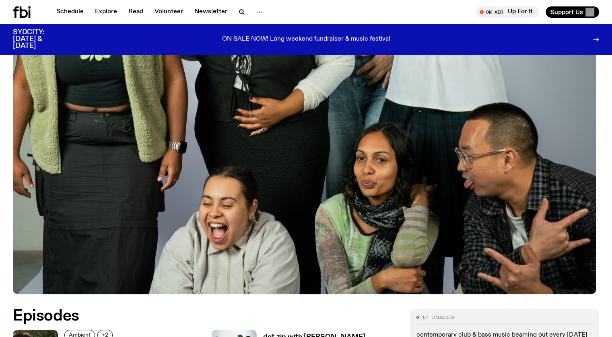
scroll to position [309, 0]
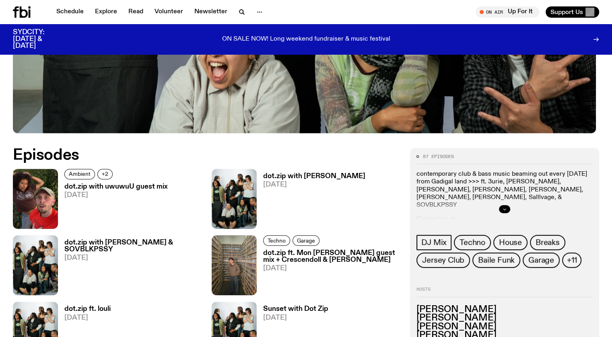
click at [510, 209] on button "button" at bounding box center [504, 209] width 11 height 8
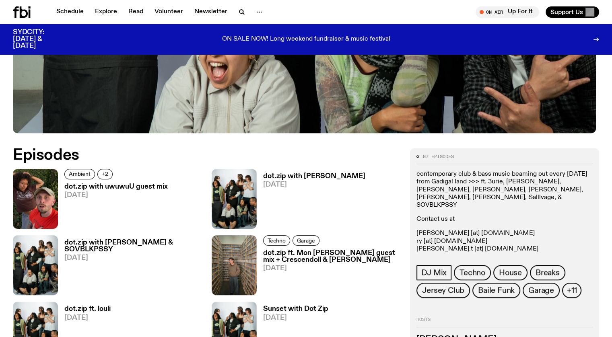
scroll to position [349, 0]
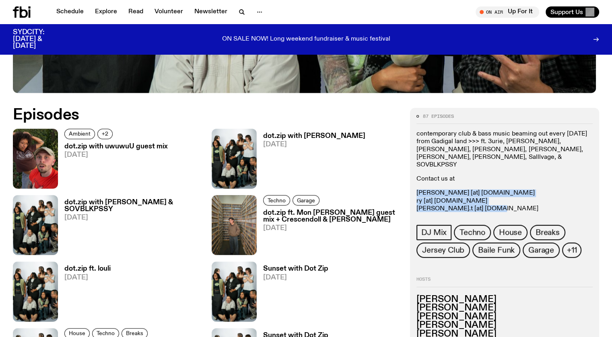
drag, startPoint x: 534, startPoint y: 201, endPoint x: 462, endPoint y: 185, distance: 73.6
click at [462, 185] on div "87 episodes contemporary club & bass music beaming out every saturday from Gadi…" at bounding box center [504, 246] width 189 height 277
copy p "johnny [at] fbiradio.com ry [at] fbiradio.com louisa.t [at] fbiradio.com"
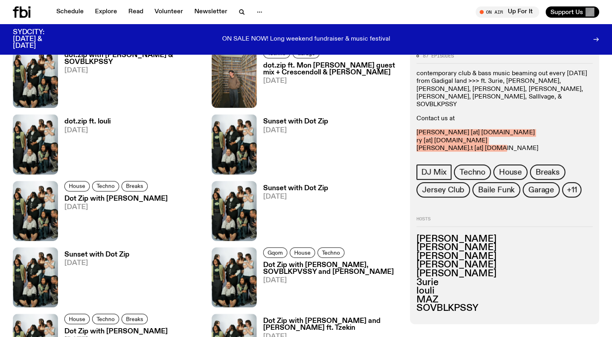
scroll to position [510, 0]
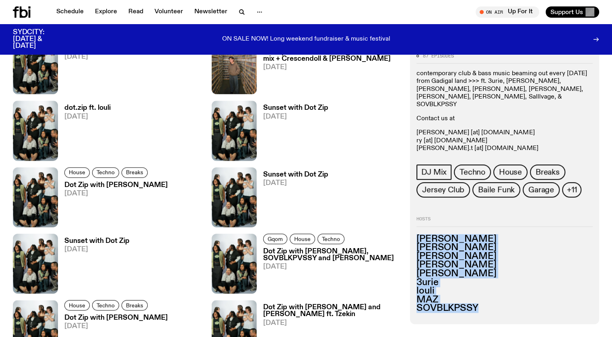
drag, startPoint x: 535, startPoint y: 324, endPoint x: 467, endPoint y: 257, distance: 95.9
click at [467, 257] on ul "Rydeen Johnny Lieu Jane Inyang Emma Bastable Rowan Savage 3urie louli MAZ SOVBL…" at bounding box center [504, 274] width 176 height 78
copy ul "Rydeen Johnny Lieu Jane Inyang Emma Bastable Rowan Savage 3urie louli MAZ SOVBL…"
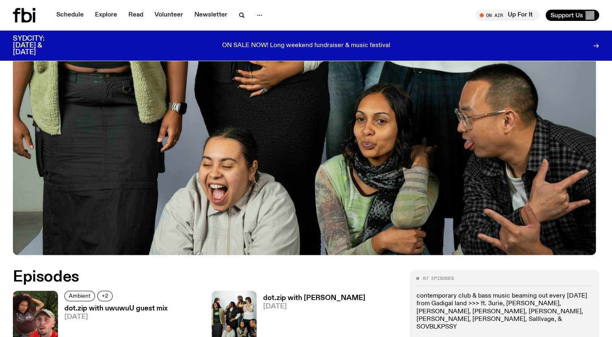
scroll to position [0, 0]
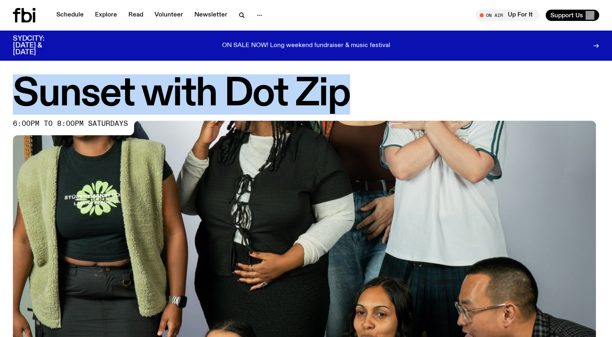
drag, startPoint x: 306, startPoint y: 90, endPoint x: 20, endPoint y: 87, distance: 286.0
click at [20, 87] on h1 "Sunset with Dot Zip" at bounding box center [306, 94] width 586 height 36
copy h1 "Sunset with Dot Zip"
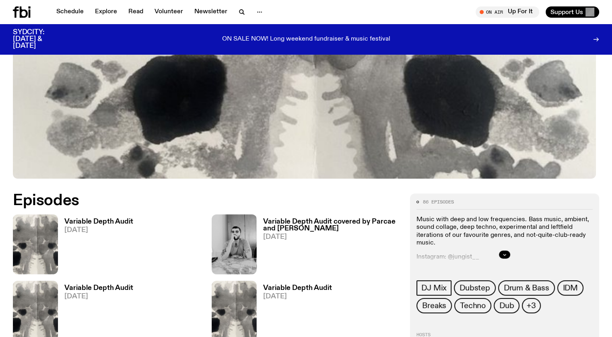
scroll to position [358, 0]
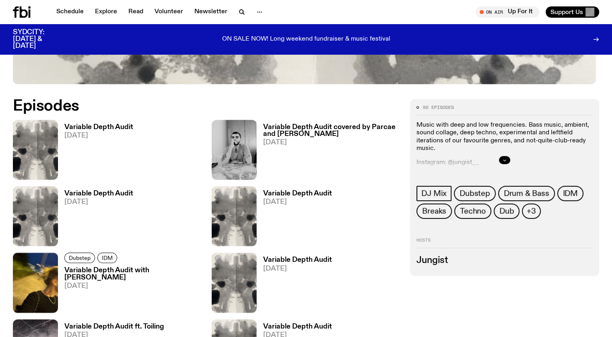
click at [510, 159] on button "button" at bounding box center [504, 160] width 11 height 8
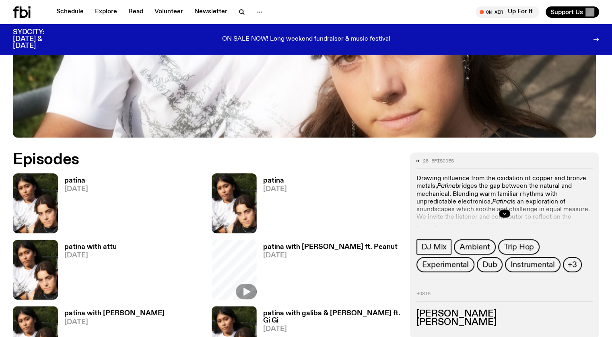
scroll to position [317, 0]
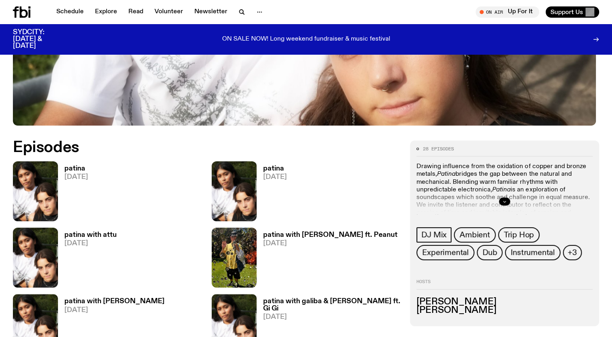
click at [507, 199] on icon "button" at bounding box center [504, 201] width 5 height 5
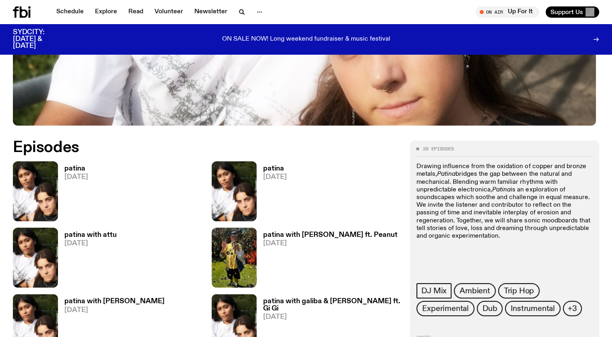
scroll to position [437, 0]
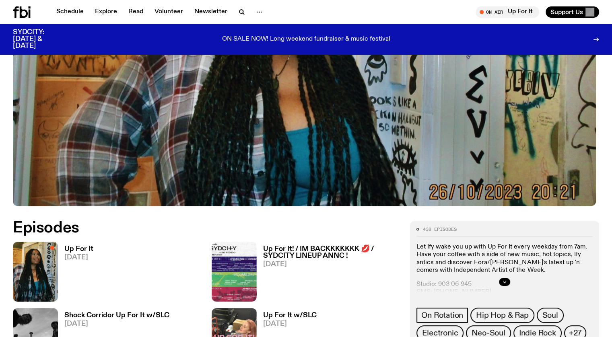
scroll to position [317, 0]
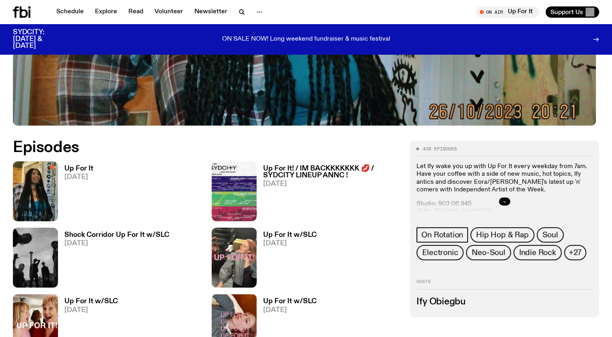
click at [510, 201] on button "button" at bounding box center [504, 202] width 11 height 8
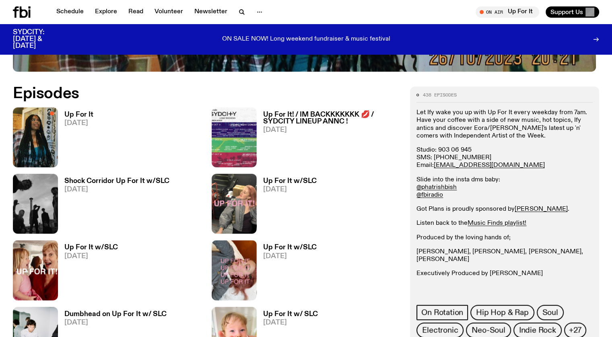
scroll to position [357, 0]
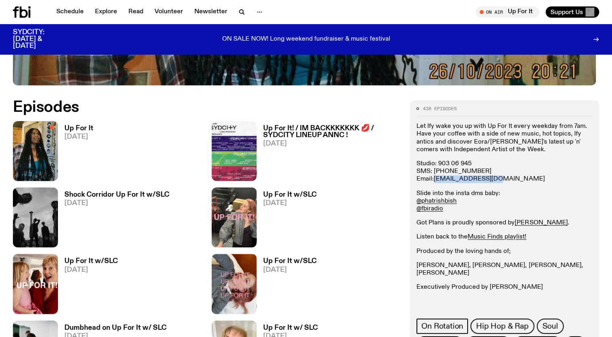
drag, startPoint x: 540, startPoint y: 185, endPoint x: 484, endPoint y: 185, distance: 56.3
click at [484, 183] on p "Studio: [PHONE_NUMBER] SMS: [PHONE_NUMBER] Email: [EMAIL_ADDRESS][DOMAIN_NAME]" at bounding box center [504, 171] width 176 height 23
copy link "[EMAIL_ADDRESS][DOMAIN_NAME]"
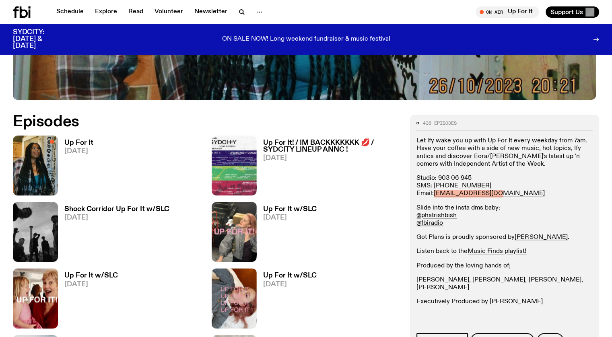
scroll to position [356, 0]
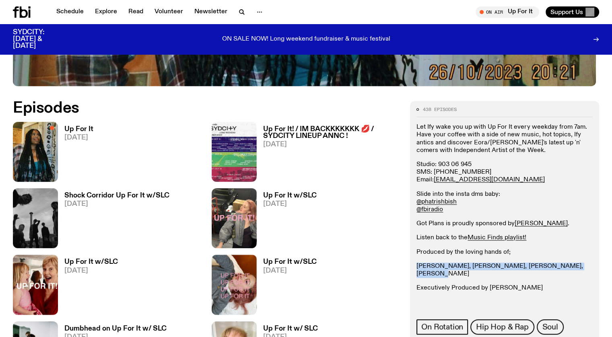
drag, startPoint x: 523, startPoint y: 279, endPoint x: 463, endPoint y: 272, distance: 60.4
click at [463, 272] on div "438 episodes Let Ify wake you up with Up For It every weekday from 7am. Have yo…" at bounding box center [504, 255] width 189 height 309
copy p "Sam Clark, Izzy Gee, Grace Henderson, Louisa Christie"
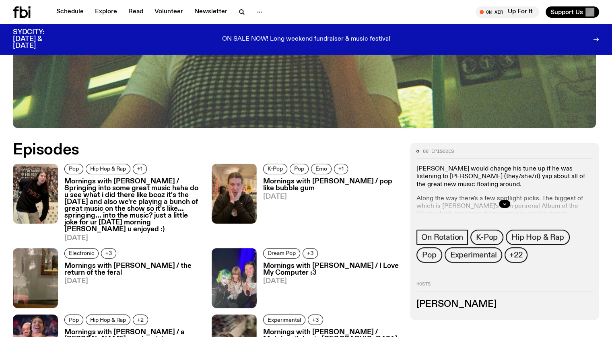
scroll to position [354, 0]
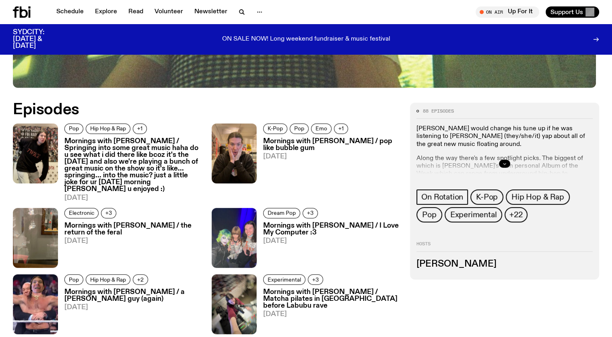
click at [507, 162] on icon "button" at bounding box center [504, 163] width 5 height 5
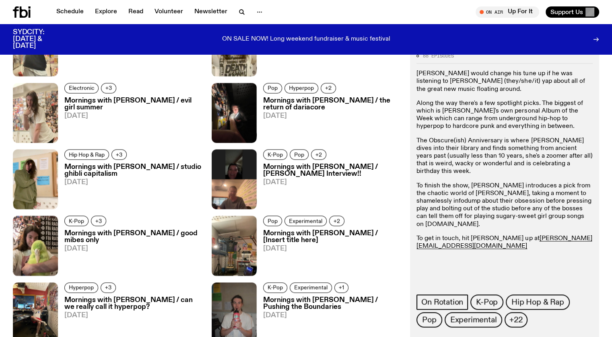
scroll to position [1079, 0]
drag, startPoint x: 549, startPoint y: 186, endPoint x: 467, endPoint y: 188, distance: 82.1
copy h3 "Jim Kretschmer"
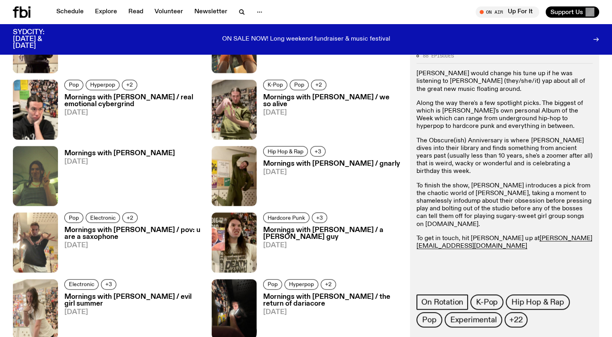
scroll to position [877, 0]
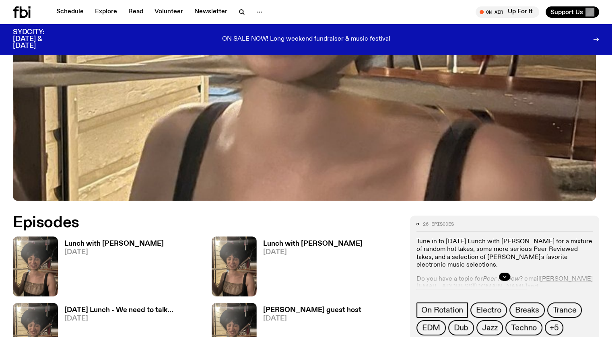
scroll to position [280, 0]
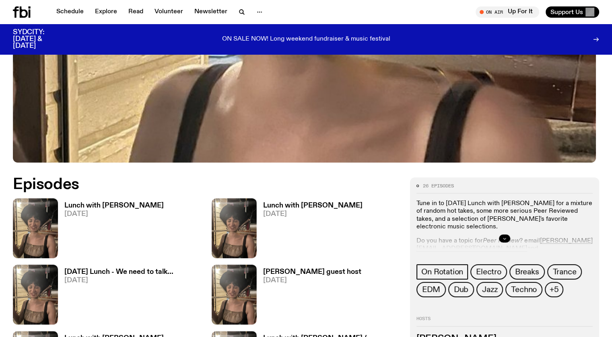
click at [510, 235] on button "button" at bounding box center [504, 239] width 11 height 8
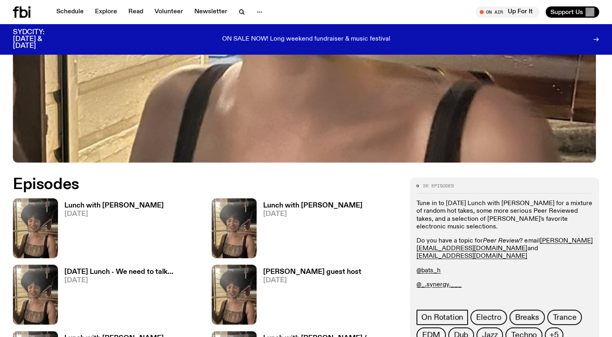
scroll to position [320, 0]
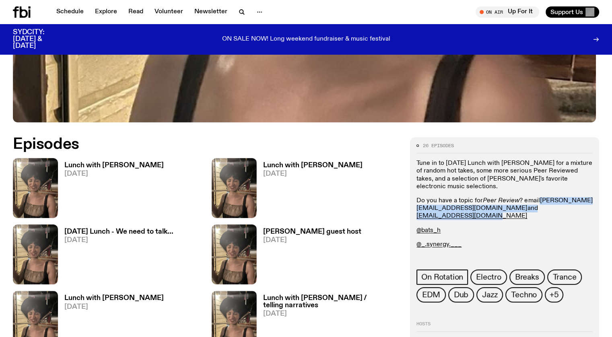
drag, startPoint x: 544, startPoint y: 224, endPoint x: 483, endPoint y: 217, distance: 61.9
click at [483, 217] on p "Do you have a topic for Peer Review ? email batoul.h@fbiradio.com and breeana.s…" at bounding box center [504, 208] width 176 height 23
copy p "batoul.h@fbiradio.com and breeana.s@fbiradio.com"
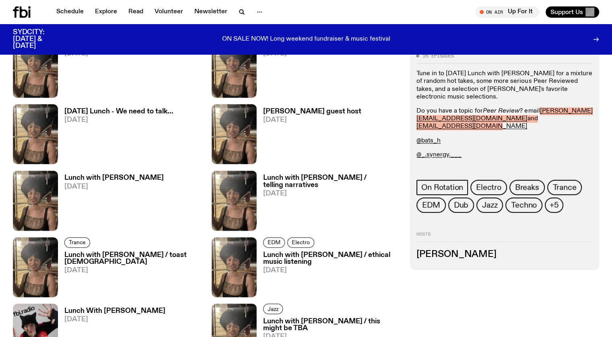
scroll to position [441, 0]
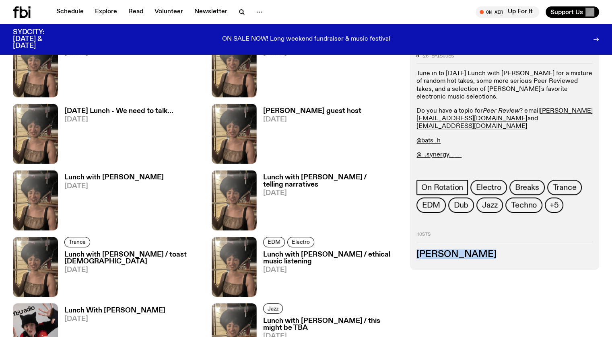
drag, startPoint x: 524, startPoint y: 275, endPoint x: 465, endPoint y: 278, distance: 58.8
click at [465, 270] on div "26 episodes Tune in to Monday Lunch with Batoul Hodroj for a mixture of random …" at bounding box center [504, 158] width 189 height 222
copy h3 "Batoul Hodroj"
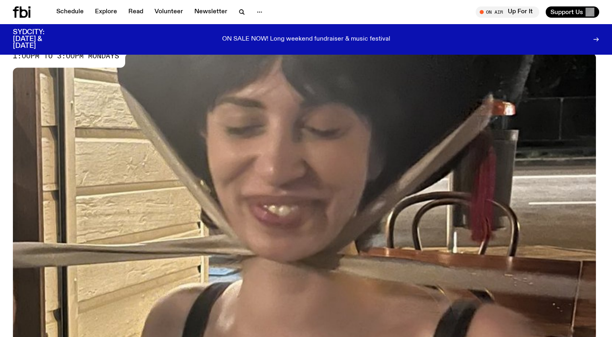
scroll to position [0, 0]
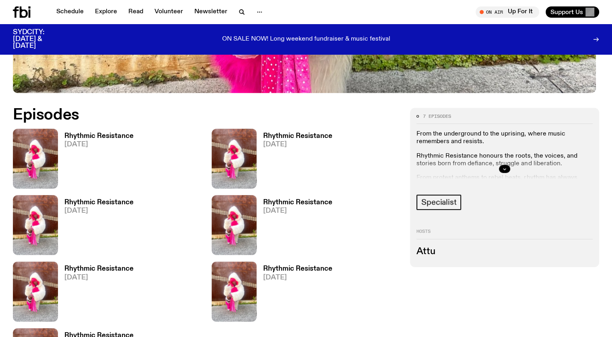
scroll to position [357, 0]
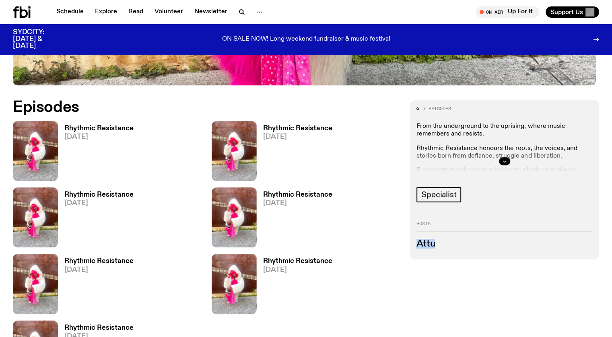
drag, startPoint x: 489, startPoint y: 244, endPoint x: 467, endPoint y: 241, distance: 22.4
click at [467, 241] on div "7 episodes From the underground to the uprising, where music remembers and resi…" at bounding box center [504, 179] width 189 height 159
copy h3 "Attu"
click at [507, 159] on icon "button" at bounding box center [504, 161] width 5 height 5
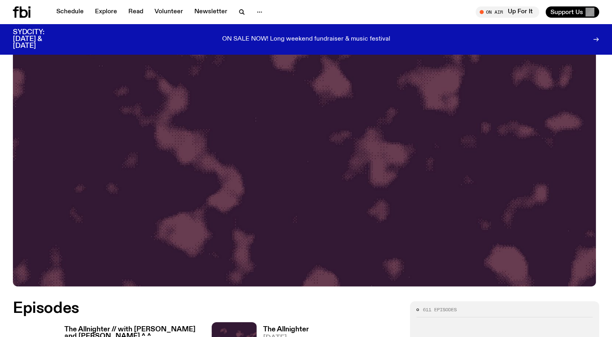
scroll to position [317, 0]
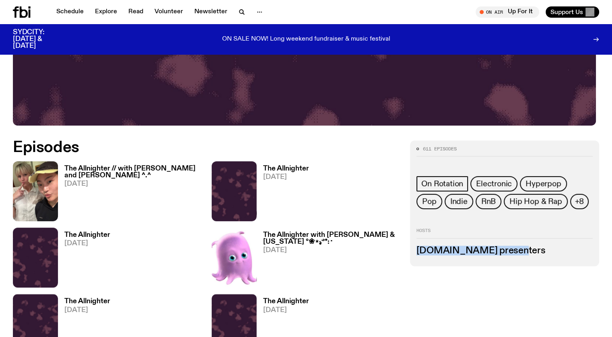
drag, startPoint x: 561, startPoint y: 262, endPoint x: 465, endPoint y: 264, distance: 96.2
click at [465, 255] on h3 "fbi.radio presenters" at bounding box center [504, 251] width 176 height 9
copy h3 "fbi.radio presenters"
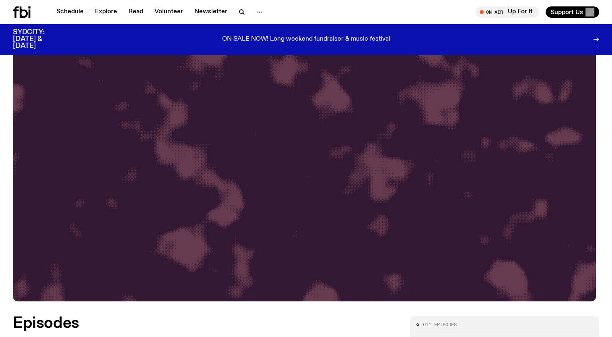
scroll to position [34, 0]
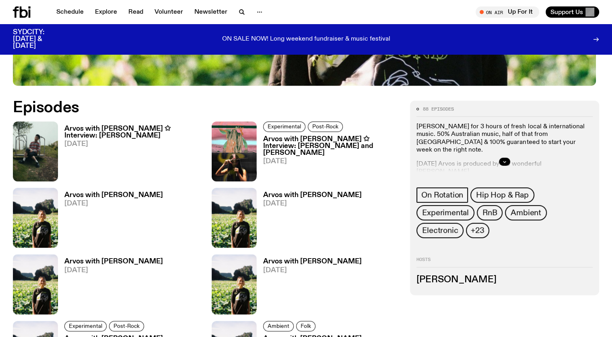
scroll to position [357, 0]
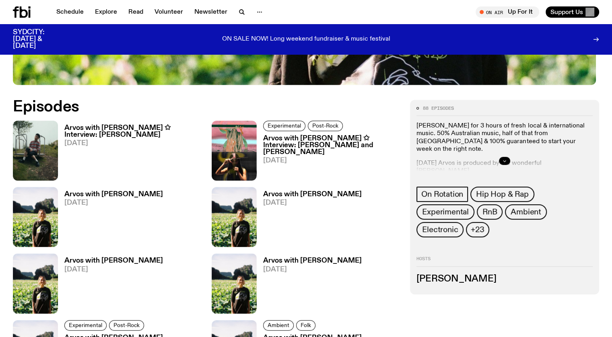
click at [510, 157] on button "button" at bounding box center [504, 161] width 11 height 8
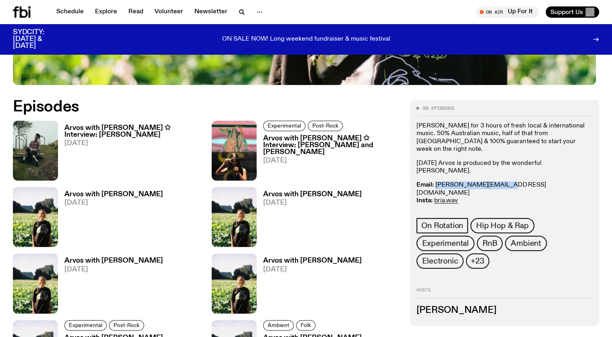
drag, startPoint x: 557, startPoint y: 181, endPoint x: 486, endPoint y: 184, distance: 70.9
click at [486, 184] on p "Email: briana.k@fbiradio.com Insta: bria.wav Text In: 0409 945 945" at bounding box center [504, 196] width 176 height 31
copy link "briana.k@fbiradio.com"
drag, startPoint x: 480, startPoint y: 302, endPoint x: 466, endPoint y: 307, distance: 14.4
click at [466, 307] on h3 "Bri Kennedy" at bounding box center [504, 310] width 176 height 9
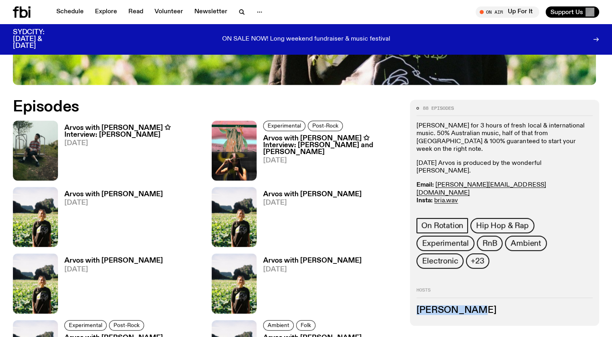
copy h3 "Bri Kennedy"
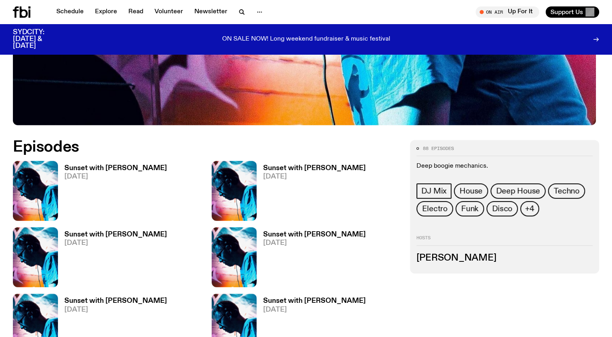
scroll to position [357, 0]
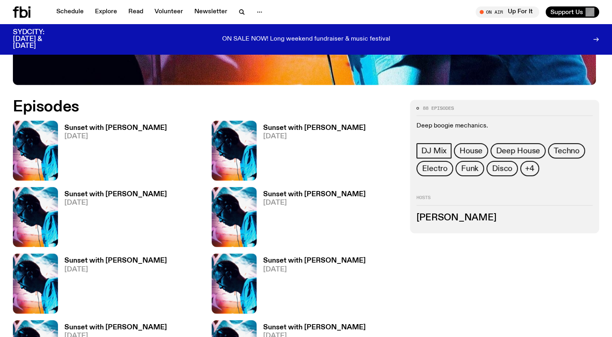
drag, startPoint x: 542, startPoint y: 233, endPoint x: 465, endPoint y: 231, distance: 77.3
click at [465, 222] on h3 "[PERSON_NAME]" at bounding box center [504, 218] width 176 height 9
copy h3 "[PERSON_NAME]"
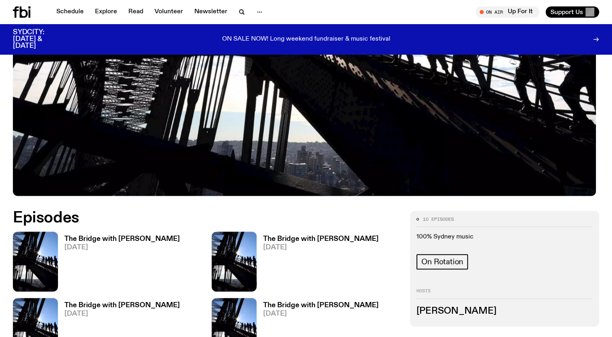
scroll to position [357, 0]
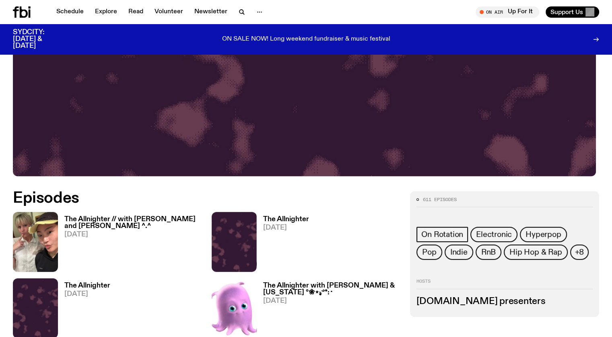
scroll to position [357, 0]
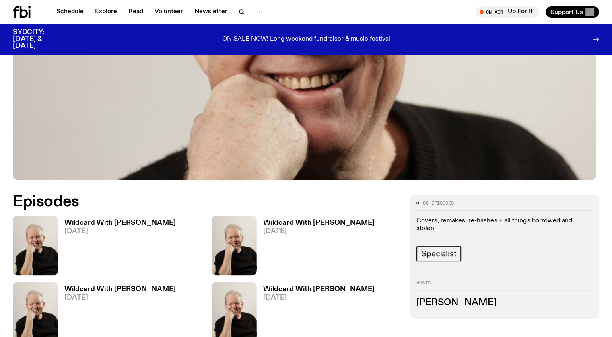
scroll to position [276, 0]
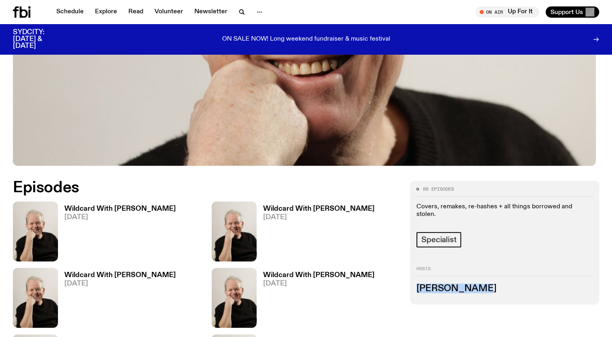
drag, startPoint x: 531, startPoint y: 286, endPoint x: 460, endPoint y: 282, distance: 70.9
click at [460, 282] on div "88 episodes Covers, remakes, re-hashes + all things borrowed and stolen. Specia…" at bounding box center [504, 243] width 189 height 124
copy h3 "Stuart Coupe"
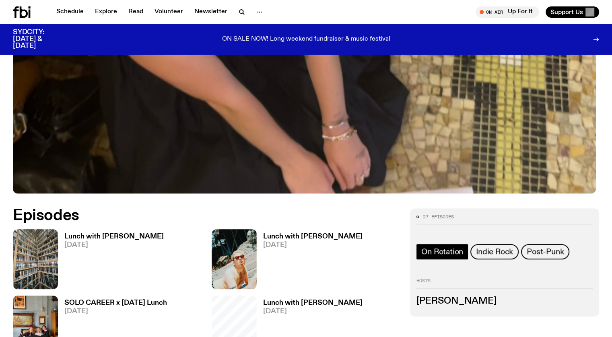
scroll to position [317, 0]
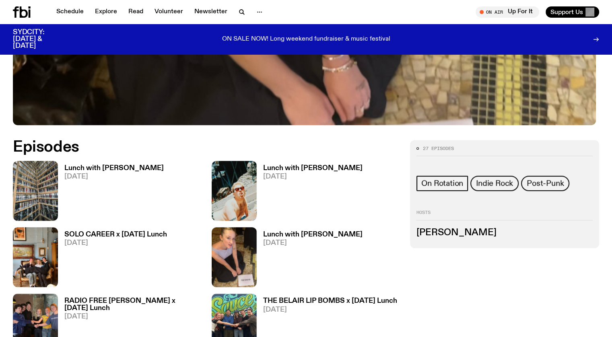
drag, startPoint x: 539, startPoint y: 250, endPoint x: 465, endPoint y: 252, distance: 73.6
click at [465, 237] on h3 "Sabine Lee-Cook" at bounding box center [504, 233] width 176 height 9
copy h3 "Sabine Lee-Cook"
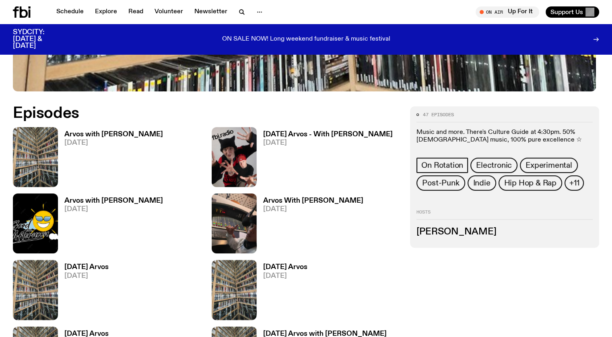
scroll to position [360, 0]
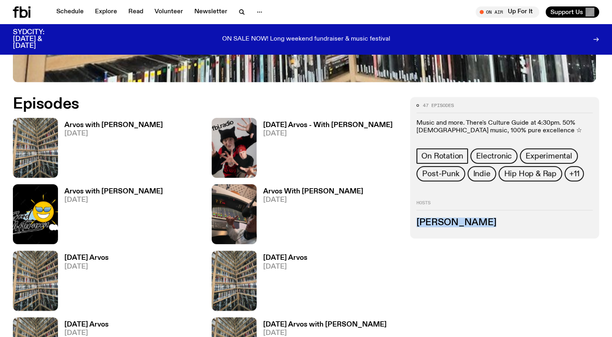
drag, startPoint x: 531, startPoint y: 243, endPoint x: 466, endPoint y: 243, distance: 65.2
click at [466, 227] on h3 "Bindi Mutiara" at bounding box center [504, 222] width 176 height 9
copy h3 "Bindi Mutiara"
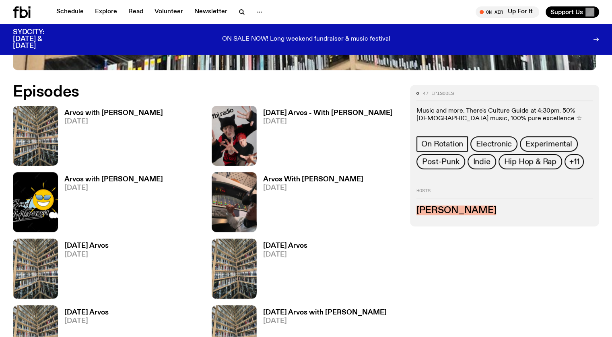
scroll to position [320, 0]
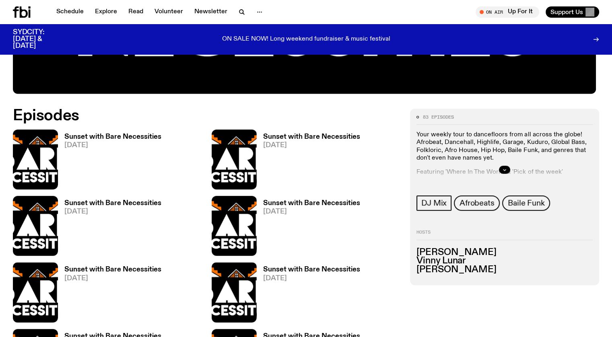
scroll to position [357, 0]
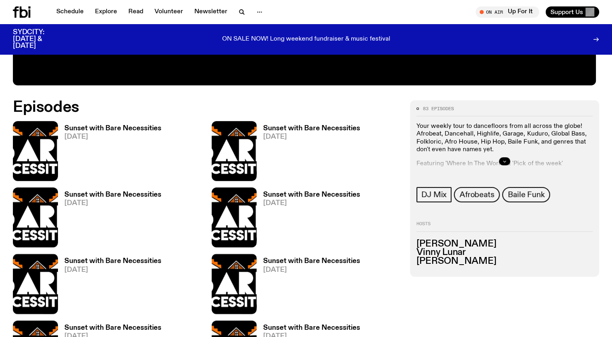
click at [510, 157] on button "button" at bounding box center [504, 161] width 11 height 8
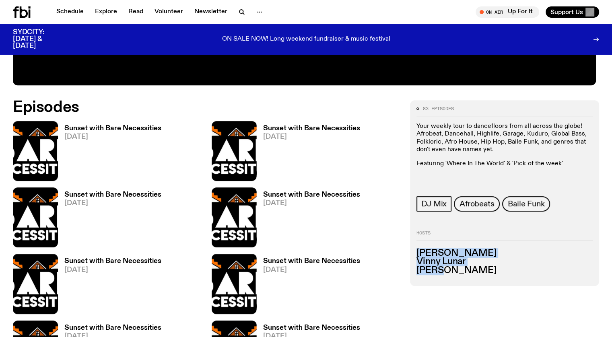
drag, startPoint x: 493, startPoint y: 291, endPoint x: 465, endPoint y: 268, distance: 36.1
click at [465, 268] on div "83 episodes Your weekly tour to dancefloors from all across the globe! Afrobeat…" at bounding box center [504, 193] width 189 height 186
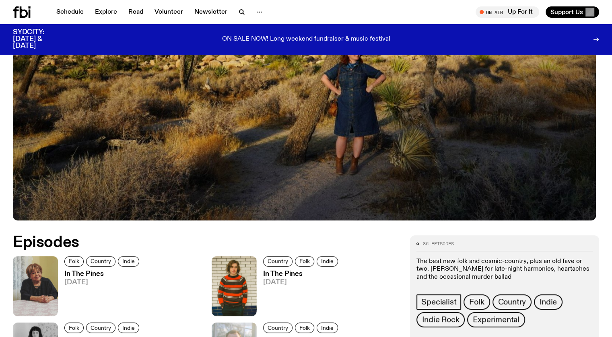
scroll to position [317, 0]
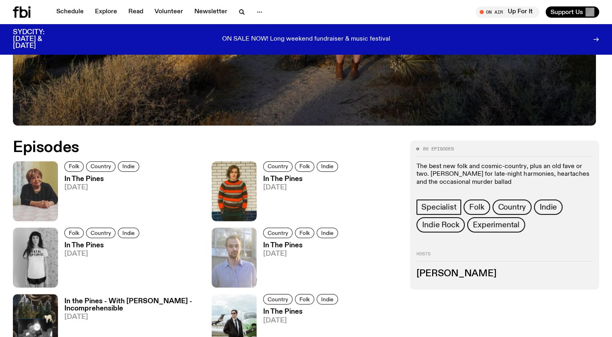
drag, startPoint x: 552, startPoint y: 298, endPoint x: 478, endPoint y: 298, distance: 74.0
click at [468, 278] on h3 "Johanna Roberts" at bounding box center [504, 274] width 176 height 9
copy h3 "ohanna Roberts"
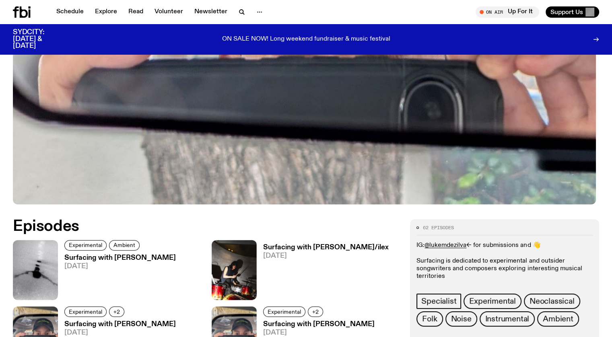
scroll to position [358, 0]
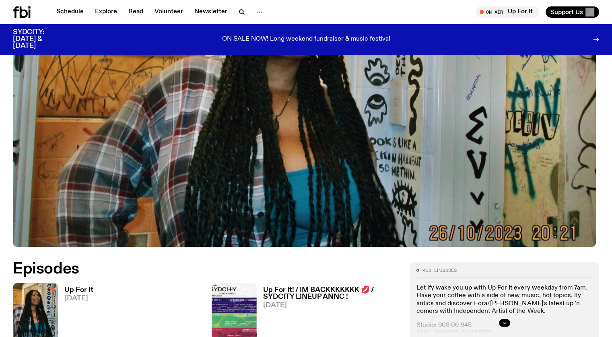
scroll to position [396, 0]
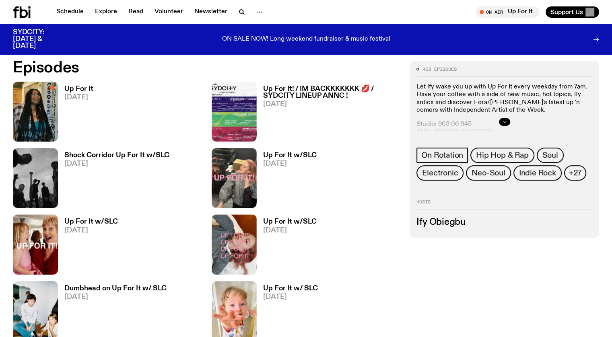
click at [507, 119] on icon "button" at bounding box center [504, 121] width 5 height 5
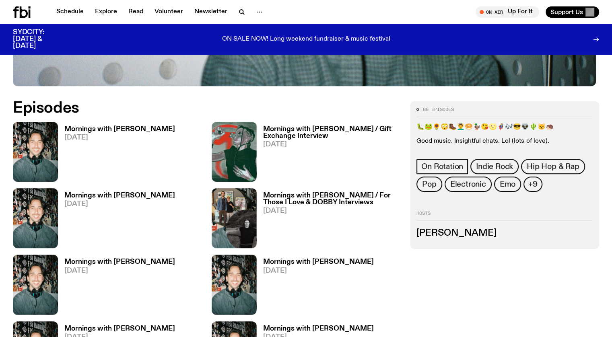
scroll to position [357, 0]
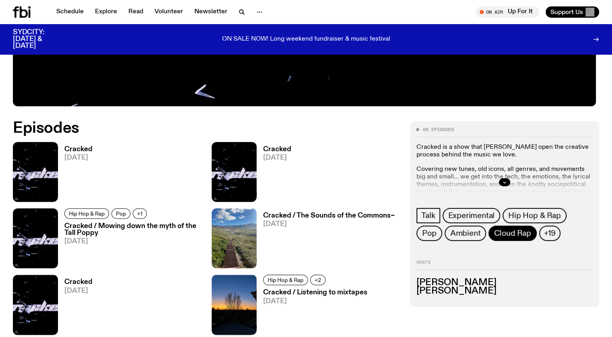
scroll to position [358, 0]
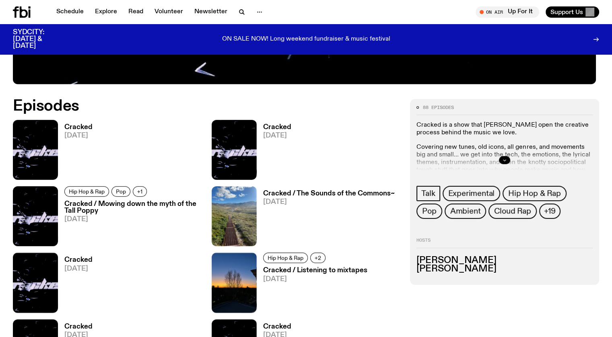
click at [507, 158] on icon "button" at bounding box center [504, 160] width 5 height 5
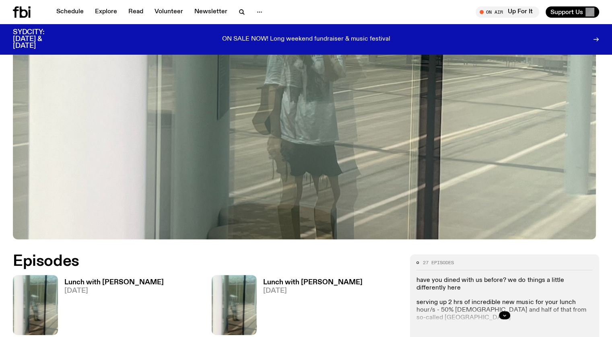
scroll to position [318, 0]
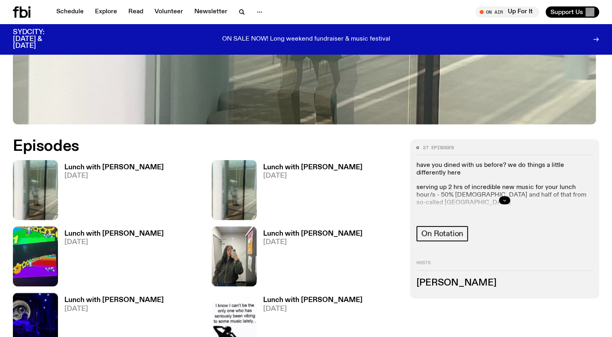
click at [507, 198] on icon "button" at bounding box center [504, 200] width 5 height 5
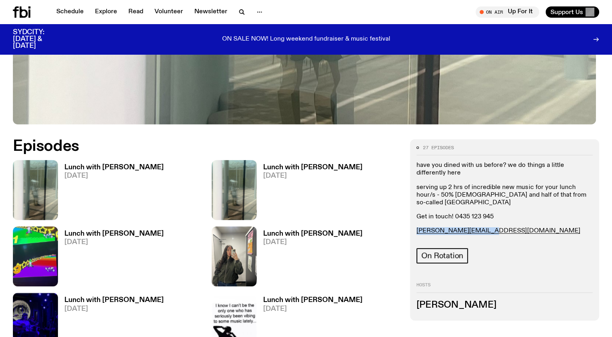
drag, startPoint x: 549, startPoint y: 230, endPoint x: 463, endPoint y: 229, distance: 85.3
click at [463, 229] on div "27 episodes have you dined with us before? we do things a little differently he…" at bounding box center [504, 229] width 189 height 181
copy link "louisa.c@fbiradio.com"
drag, startPoint x: 532, startPoint y: 303, endPoint x: 464, endPoint y: 299, distance: 68.1
click at [464, 299] on div "27 episodes have you dined with us before? we do things a little differently he…" at bounding box center [504, 229] width 189 height 181
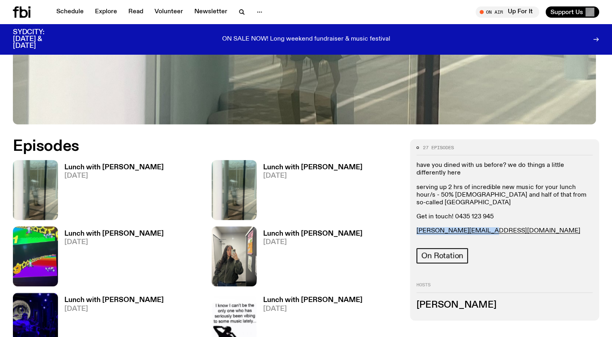
copy h3 "Louisa Christie"
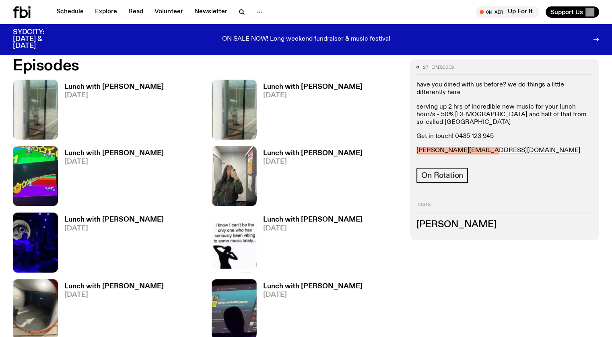
scroll to position [358, 0]
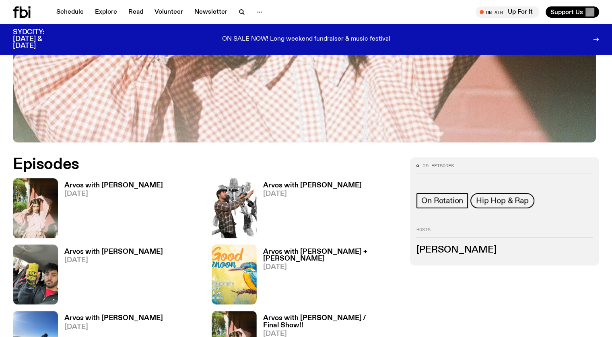
scroll to position [357, 0]
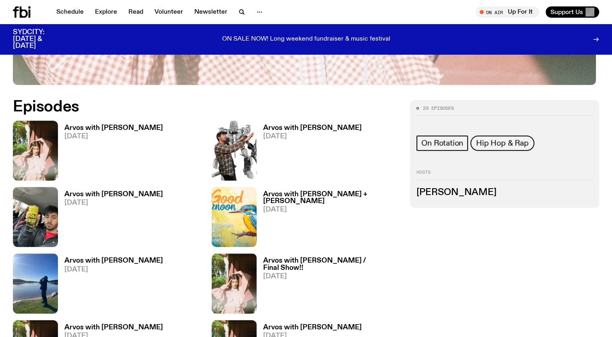
drag, startPoint x: 542, startPoint y: 189, endPoint x: 468, endPoint y: 190, distance: 74.4
click at [468, 190] on h3 "[PERSON_NAME]" at bounding box center [504, 192] width 176 height 9
copy h3 "[PERSON_NAME]"
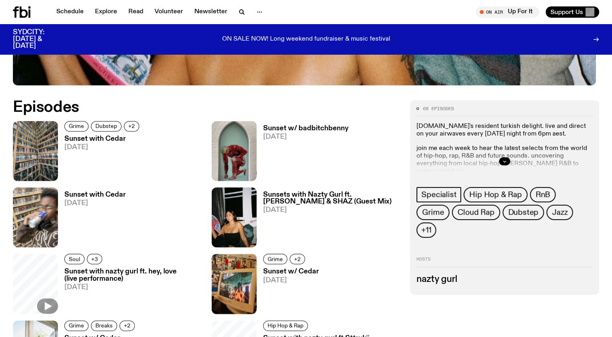
scroll to position [357, 0]
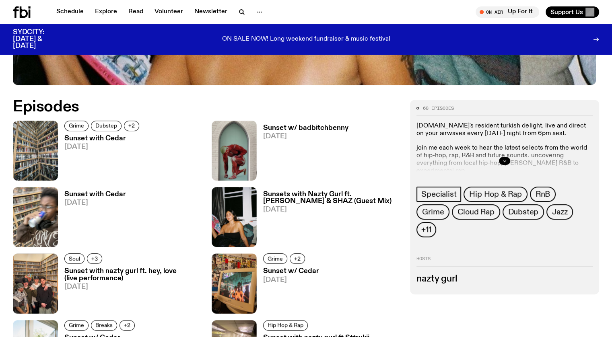
click at [507, 159] on icon "button" at bounding box center [504, 161] width 5 height 5
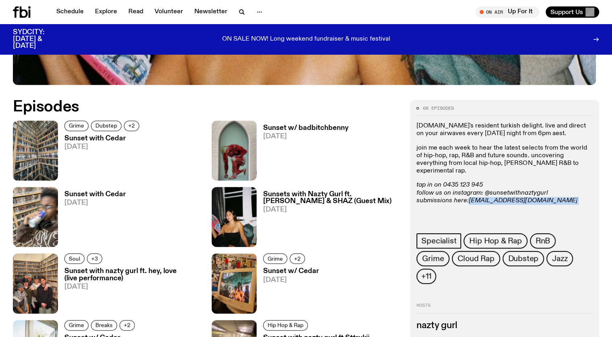
drag, startPoint x: 583, startPoint y: 214, endPoint x: 519, endPoint y: 215, distance: 63.6
click at [519, 205] on p "tap in on 0435 123 945 follow us on instagram: @sunsetwithnaztygurl submissions…" at bounding box center [504, 192] width 176 height 23
copy p "naz.e@fbiradio.com"
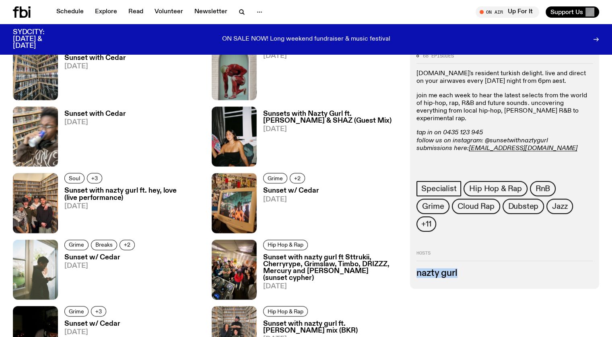
drag, startPoint x: 516, startPoint y: 272, endPoint x: 462, endPoint y: 272, distance: 53.9
click at [462, 272] on div "68 episodes fbi.radio's resident turkish delight. live and direct on your airwa…" at bounding box center [504, 167] width 189 height 241
copy h3 "nazty gurl"
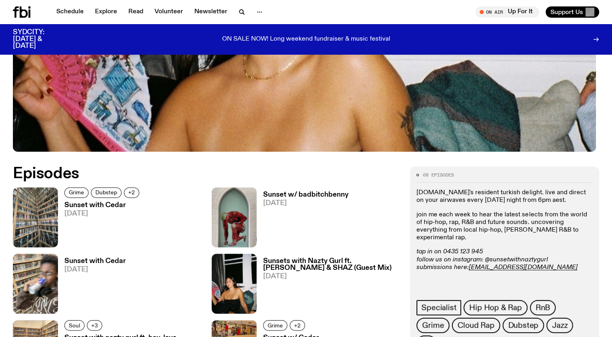
scroll to position [277, 0]
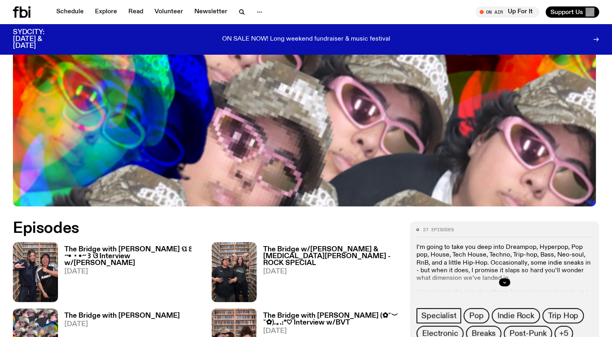
scroll to position [317, 0]
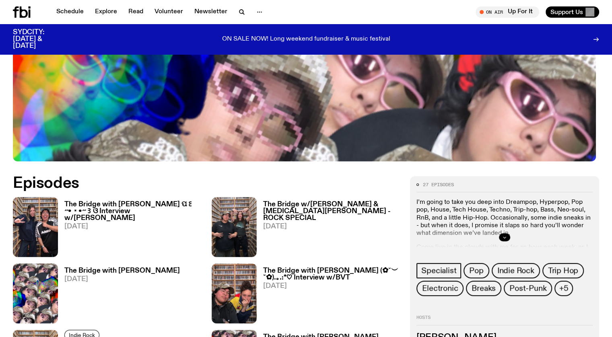
click at [506, 237] on icon "button" at bounding box center [504, 237] width 3 height 1
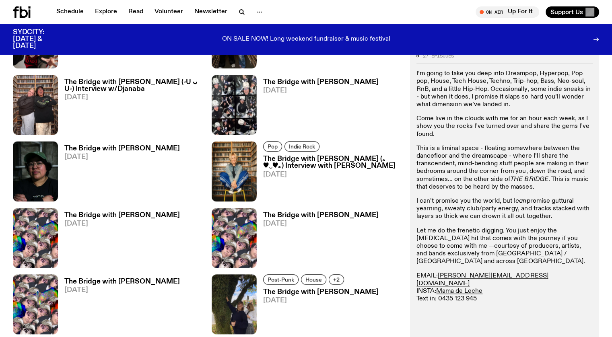
scroll to position [719, 0]
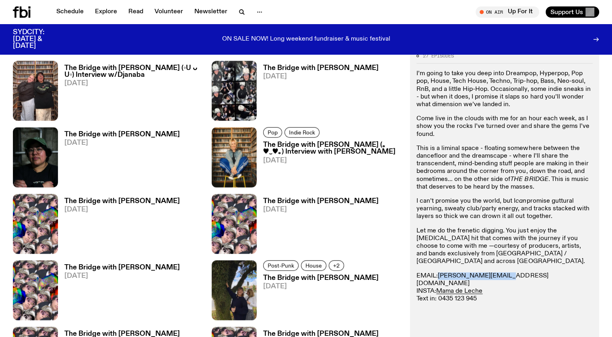
drag, startPoint x: 558, startPoint y: 236, endPoint x: 489, endPoint y: 232, distance: 69.7
click at [489, 272] on p "EMAIL: diana.k@fbiradio.com INSTA: Mama de Leche Text in: 0435 123 945" at bounding box center [504, 287] width 176 height 31
copy link "diana.k@fbiradio.com"
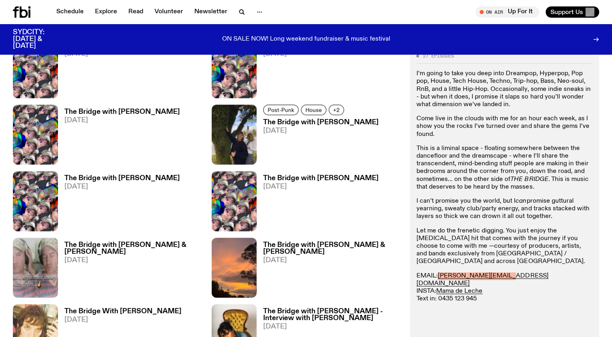
scroll to position [880, 0]
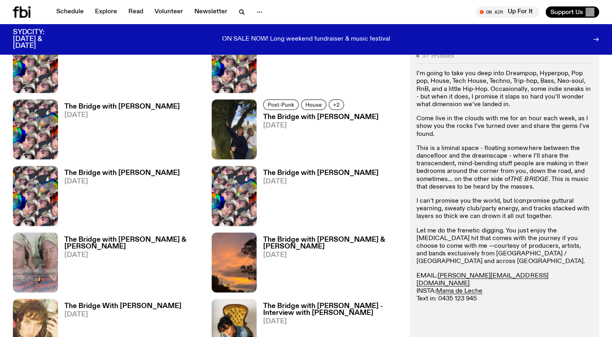
drag, startPoint x: 530, startPoint y: 200, endPoint x: 464, endPoint y: 198, distance: 66.0
click at [464, 198] on div "27 episodes I’m going to take you deep into Dreampop, Hyperpop, Pop pop, House,…" at bounding box center [504, 253] width 189 height 413
copy h3 "Diana Kalkoul"
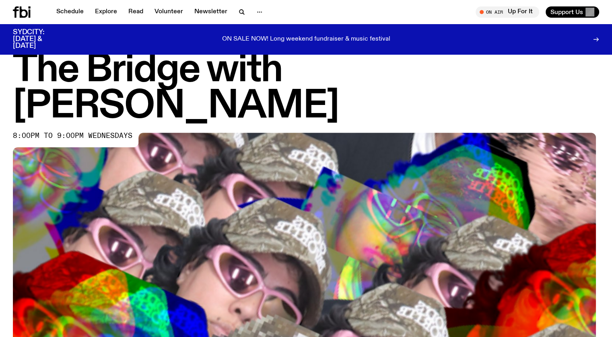
scroll to position [0, 0]
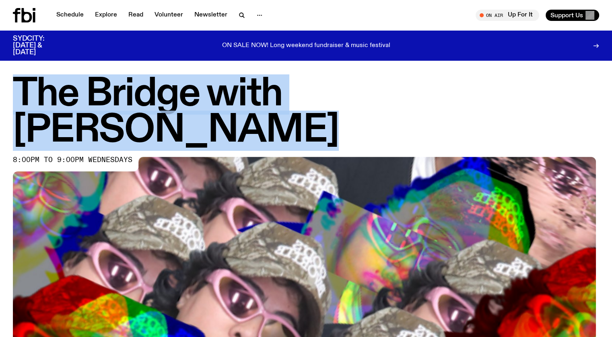
drag, startPoint x: 535, startPoint y: 95, endPoint x: 13, endPoint y: 74, distance: 523.0
copy h1 "The Bridge with Diana Kalkoul"
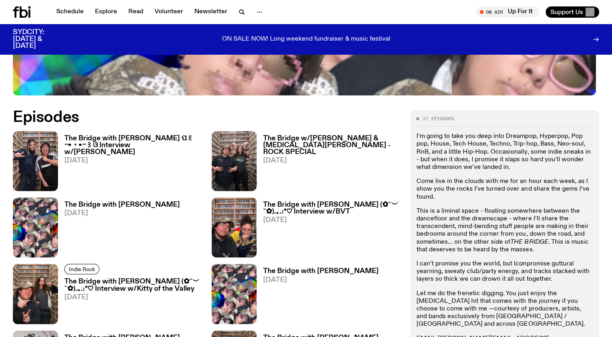
scroll to position [389, 0]
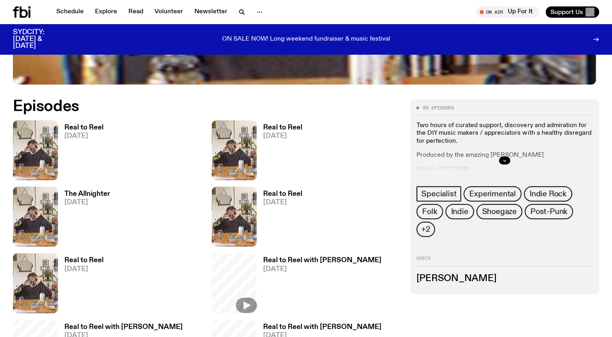
scroll to position [399, 0]
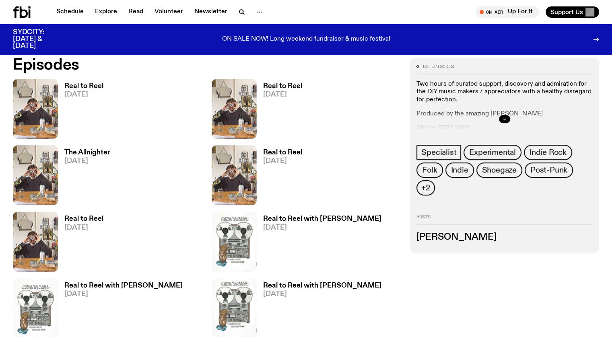
click at [507, 117] on icon "button" at bounding box center [504, 119] width 5 height 5
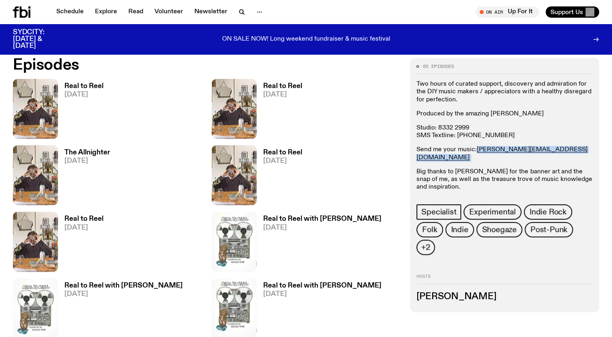
drag, startPoint x: 590, startPoint y: 151, endPoint x: 525, endPoint y: 151, distance: 65.2
click at [525, 151] on div "Two hours of curated support, discovery and admiration for the DIY music makers…" at bounding box center [504, 135] width 176 height 111
copy p "[PERSON_NAME][EMAIL_ADDRESS][DOMAIN_NAME]"
drag, startPoint x: 557, startPoint y: 296, endPoint x: 463, endPoint y: 296, distance: 93.3
click at [463, 296] on div "85 episodes Two hours of curated support, discovery and admiration for the DIY …" at bounding box center [504, 185] width 189 height 254
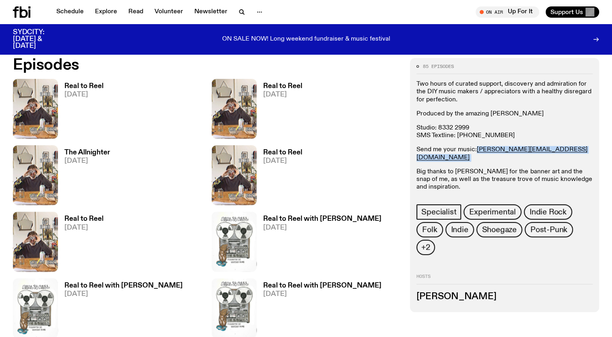
copy h3 "Jasper Craig-Adams"
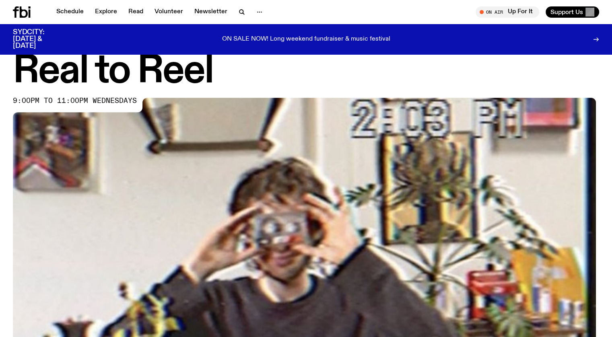
scroll to position [0, 0]
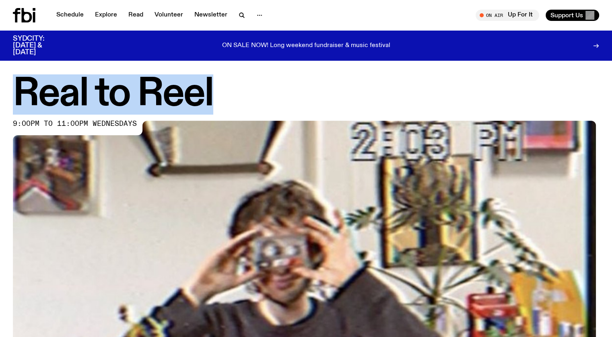
drag, startPoint x: 232, startPoint y: 92, endPoint x: 24, endPoint y: 91, distance: 207.6
click at [24, 91] on h1 "Real to Reel" at bounding box center [306, 94] width 586 height 36
copy h1 "Real to Reel"
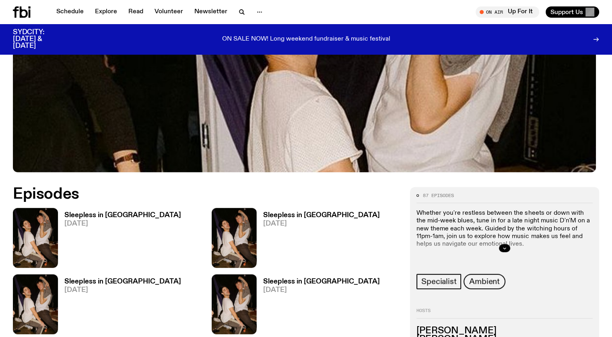
scroll to position [320, 0]
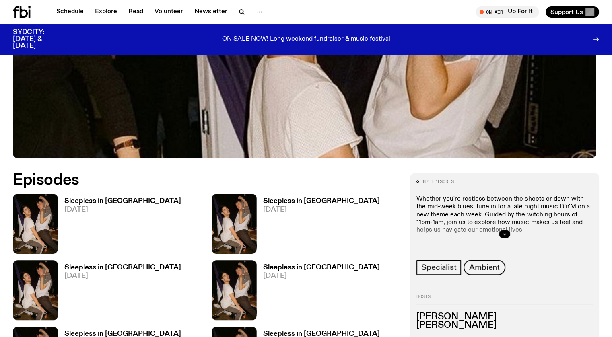
click at [507, 232] on icon "button" at bounding box center [504, 234] width 5 height 5
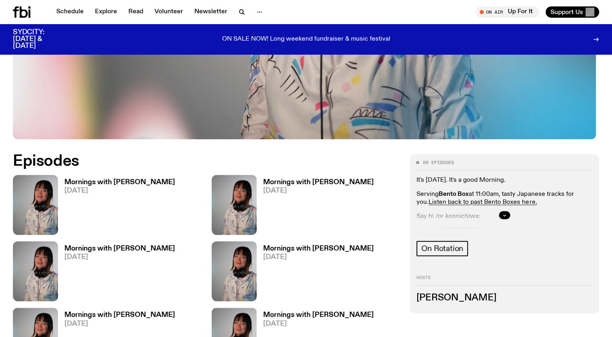
scroll to position [317, 0]
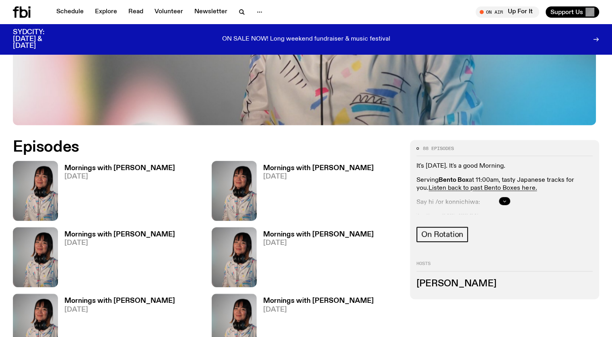
click at [510, 198] on button "button" at bounding box center [504, 201] width 11 height 8
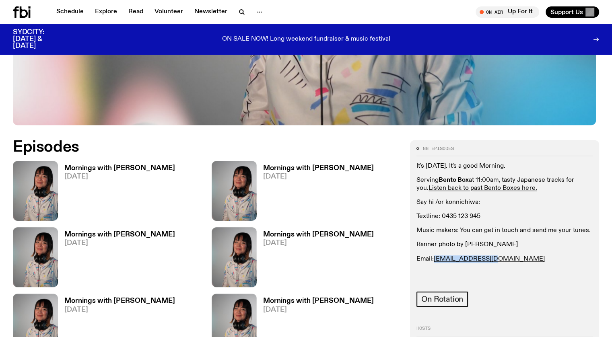
drag, startPoint x: 552, startPoint y: 274, endPoint x: 484, endPoint y: 268, distance: 68.2
click at [484, 263] on p "Email: kana@fbiradio.com" at bounding box center [504, 259] width 176 height 8
copy link "kana@fbiradio.com"
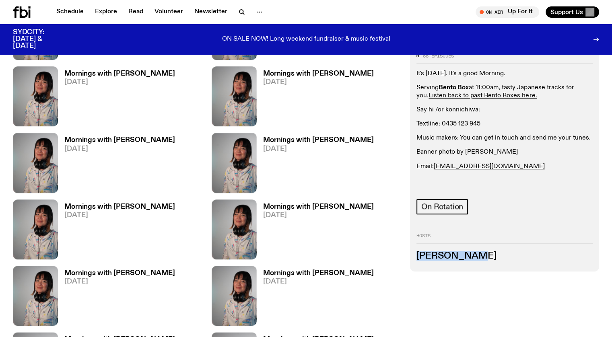
drag, startPoint x: 525, startPoint y: 255, endPoint x: 465, endPoint y: 254, distance: 59.5
click at [465, 254] on h3 "Kana Frazer" at bounding box center [504, 256] width 176 height 9
copy h3 "Kana Frazer"
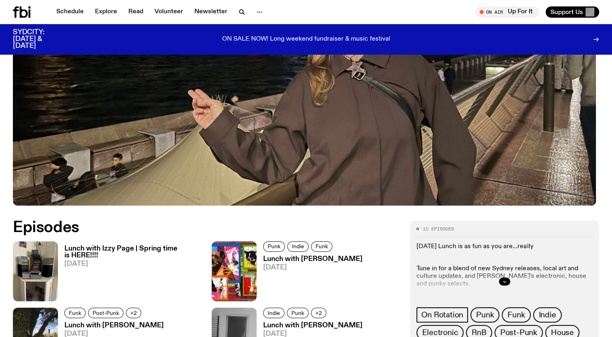
scroll to position [317, 0]
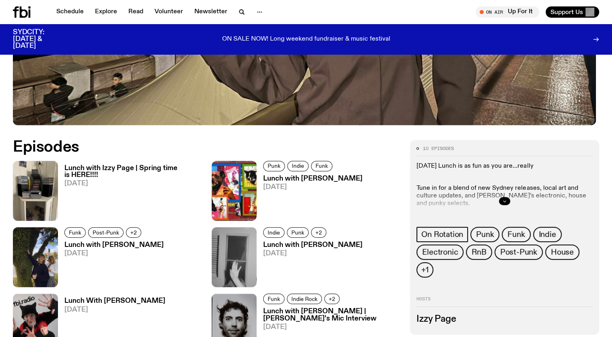
click at [510, 197] on button "button" at bounding box center [504, 201] width 11 height 8
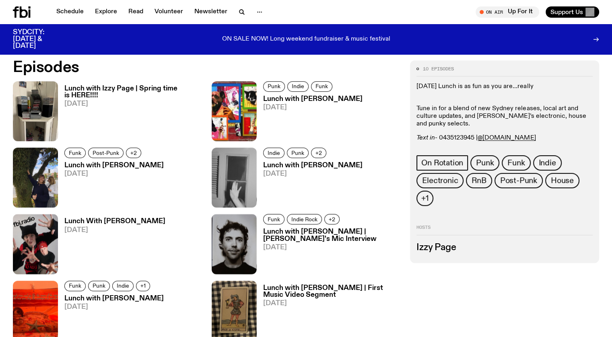
scroll to position [397, 0]
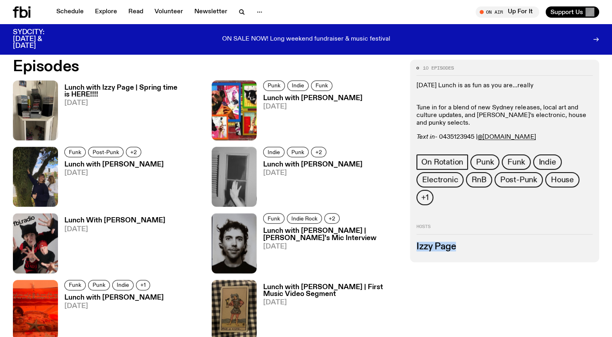
drag, startPoint x: 523, startPoint y: 247, endPoint x: 464, endPoint y: 242, distance: 58.5
click at [464, 242] on div "10 episodes Thursday Lunch is as fun as you are...really Tune in for a blend of…" at bounding box center [504, 161] width 189 height 203
copy h3 "Izzy Page"
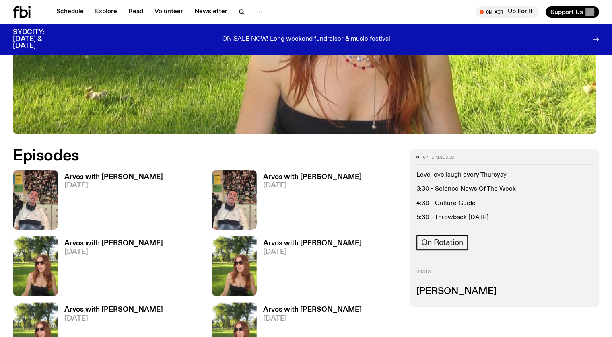
scroll to position [317, 0]
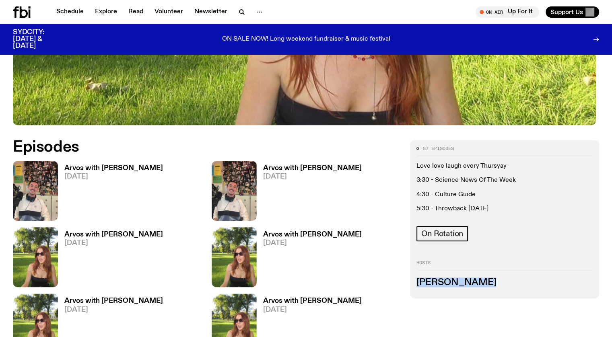
drag, startPoint x: 524, startPoint y: 282, endPoint x: 466, endPoint y: 281, distance: 57.9
click at [466, 281] on h3 "[PERSON_NAME]" at bounding box center [504, 282] width 176 height 9
copy h3 "[PERSON_NAME]"
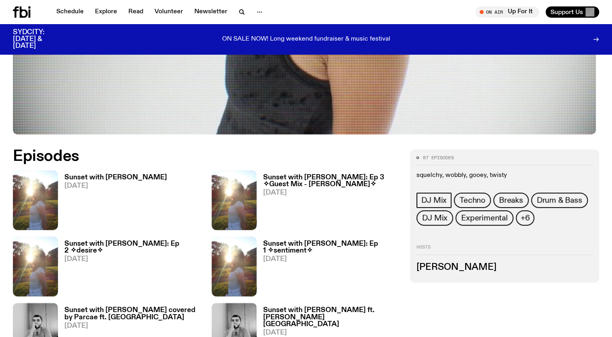
scroll to position [357, 0]
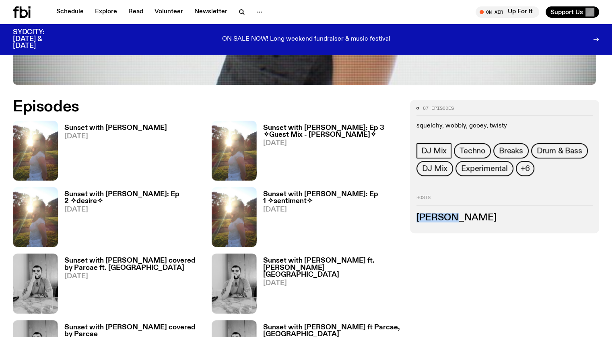
drag, startPoint x: 513, startPoint y: 231, endPoint x: 465, endPoint y: 224, distance: 48.4
click at [465, 222] on div "Hosts Tangela" at bounding box center [504, 209] width 176 height 27
copy h3 "Tangela"
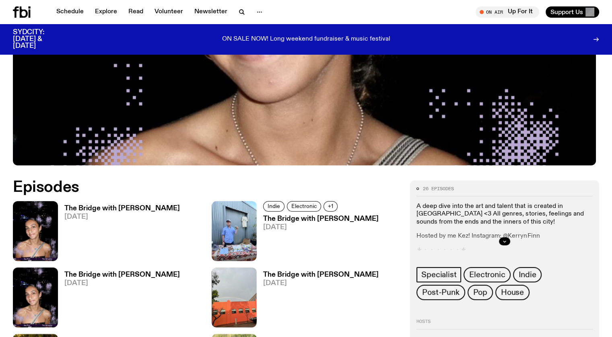
scroll to position [356, 0]
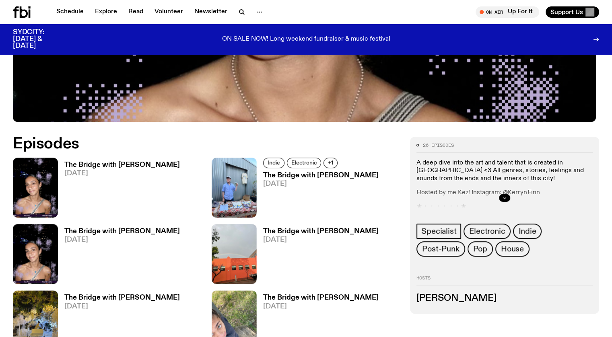
click at [507, 196] on icon "button" at bounding box center [504, 198] width 5 height 5
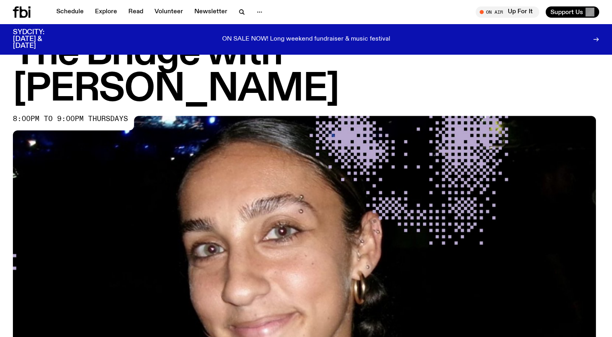
scroll to position [0, 0]
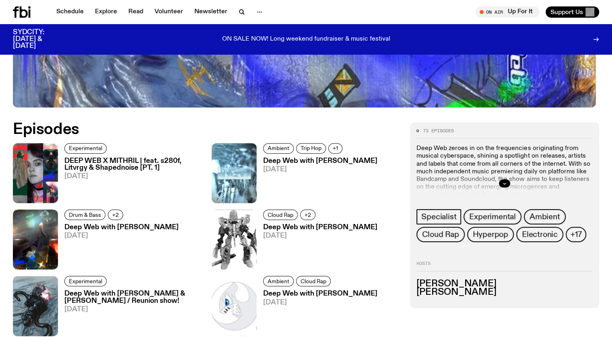
scroll to position [359, 0]
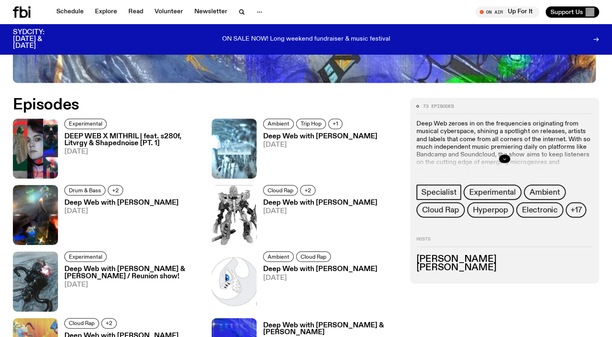
click at [507, 159] on icon "button" at bounding box center [504, 158] width 5 height 5
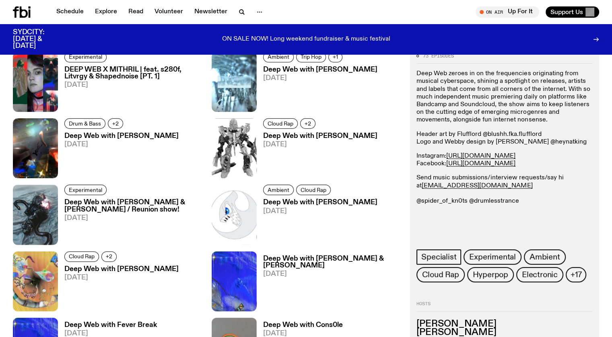
scroll to position [440, 0]
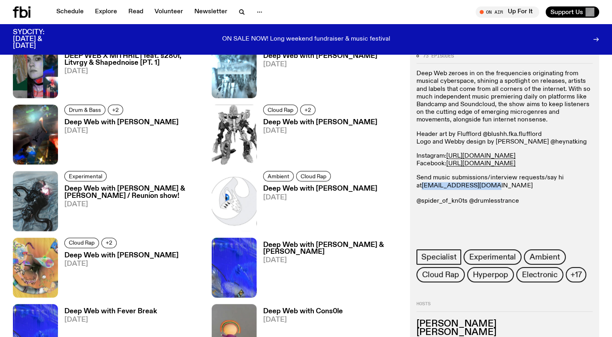
drag, startPoint x: 589, startPoint y: 215, endPoint x: 517, endPoint y: 218, distance: 71.7
click at [517, 206] on p "Send music submissions/interview requests/say hi at deepweb@fbiradio.com @spide…" at bounding box center [504, 190] width 176 height 31
copy link "deepweb@fbiradio.com"
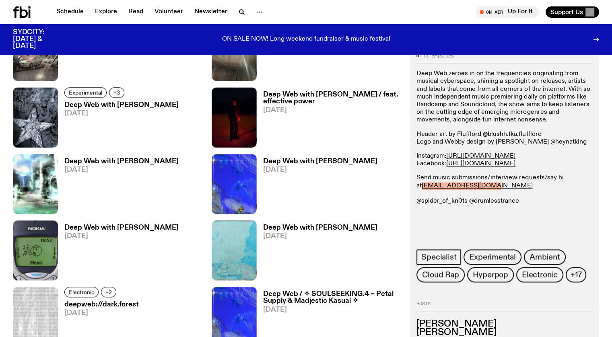
scroll to position [1003, 0]
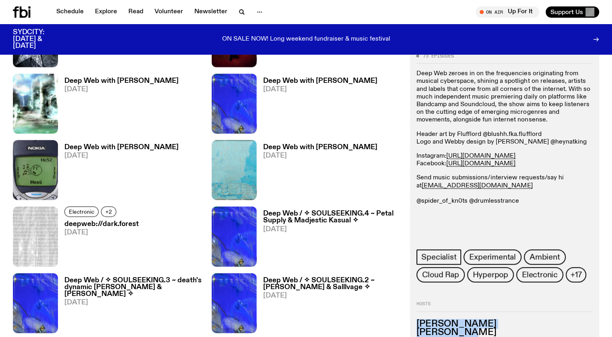
drag, startPoint x: 506, startPoint y: 208, endPoint x: 462, endPoint y: 203, distance: 44.5
click at [462, 203] on div "73 episodes Deep Web zeroes in on the frequencies originating from musical cybe…" at bounding box center [504, 197] width 189 height 301
copy ul "Krishtie Mofazzal Chuyi Wang"
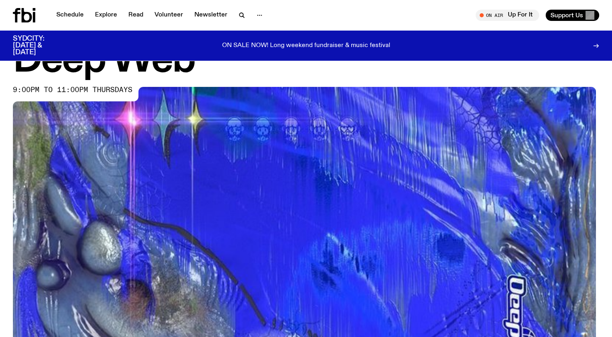
scroll to position [0, 0]
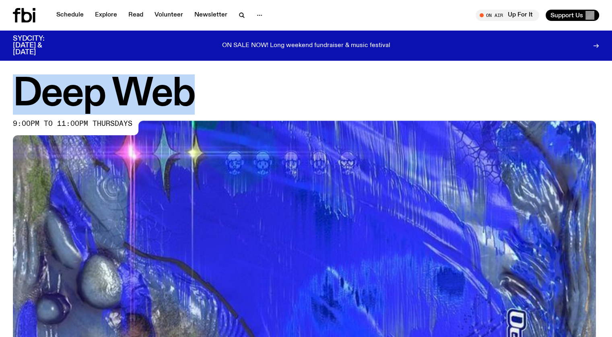
drag, startPoint x: 190, startPoint y: 93, endPoint x: 23, endPoint y: 85, distance: 167.5
click at [23, 85] on h1 "Deep Web" at bounding box center [306, 94] width 586 height 36
copy h1 "Deep Web"
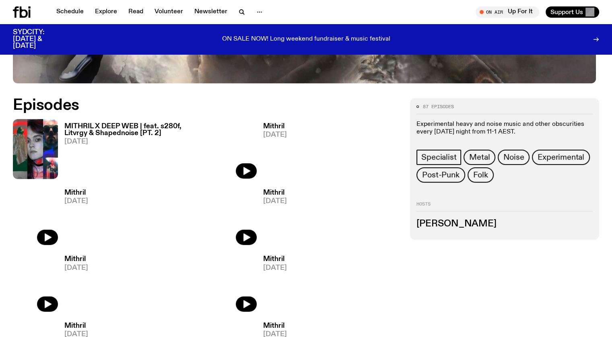
scroll to position [357, 0]
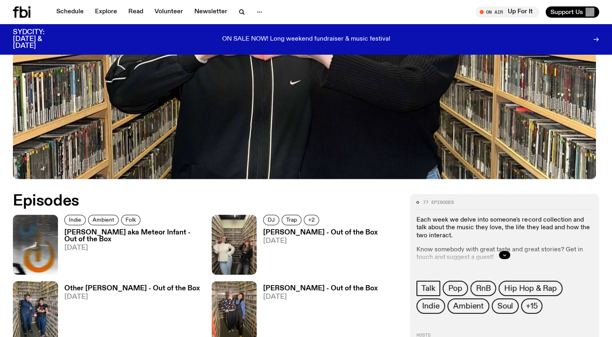
scroll to position [279, 0]
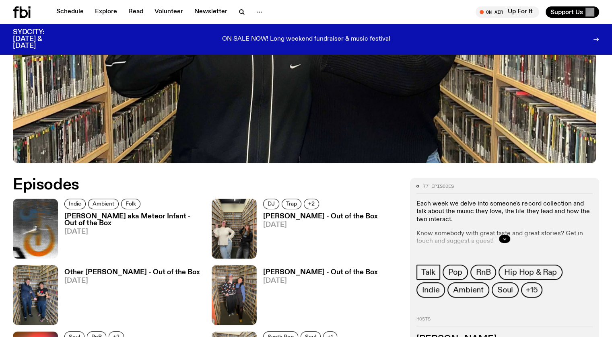
click at [526, 232] on div at bounding box center [504, 239] width 176 height 26
click at [510, 235] on button "button" at bounding box center [504, 239] width 11 height 8
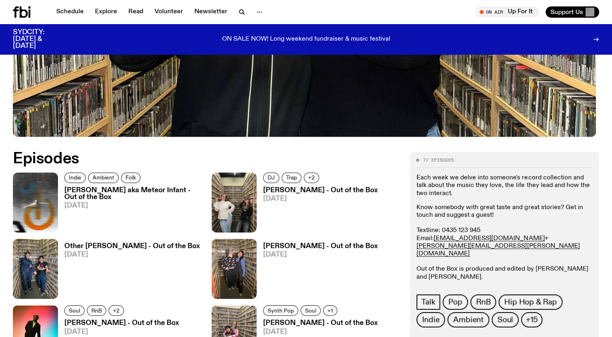
scroll to position [319, 0]
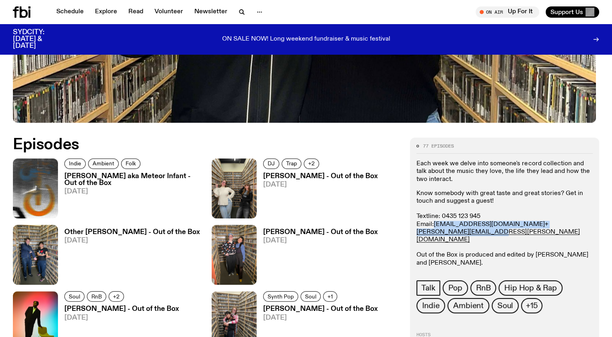
drag, startPoint x: 520, startPoint y: 235, endPoint x: 484, endPoint y: 231, distance: 36.4
click at [484, 231] on p "Know somebody with great taste and great stories? Get in touch and suggest a gu…" at bounding box center [504, 228] width 176 height 77
copy p "zaity.s@fbiradio.com + nick.hibbs@fbiradio.com"
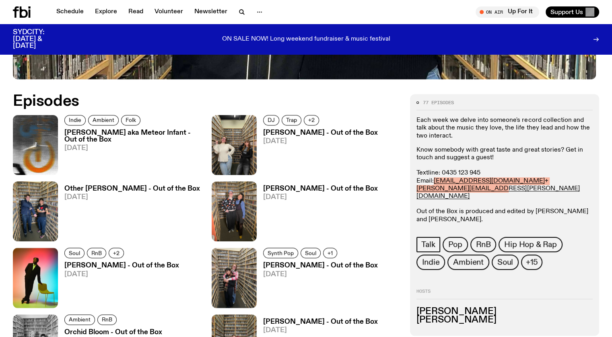
scroll to position [400, 0]
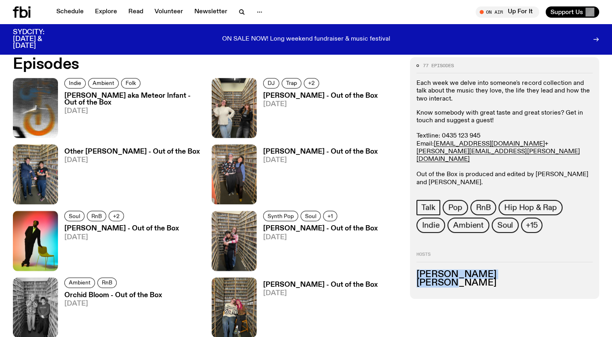
drag, startPoint x: 504, startPoint y: 296, endPoint x: 461, endPoint y: 288, distance: 43.9
click at [461, 288] on div "77 episodes Each week we delve into someone's record collection and talk about …" at bounding box center [504, 178] width 189 height 242
copy ul "Kate Saap Matt Do"
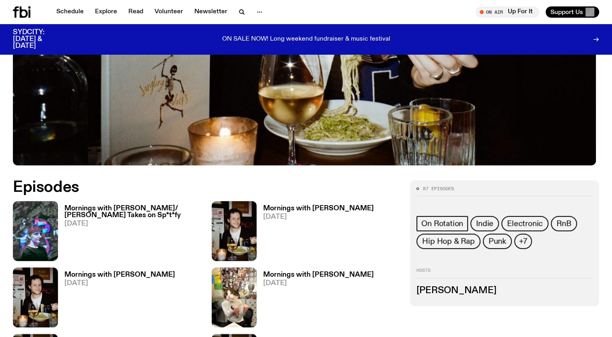
scroll to position [320, 0]
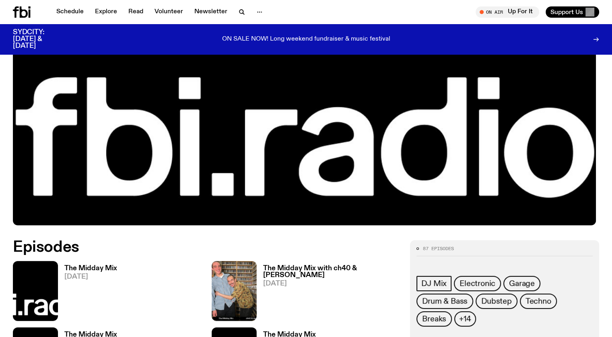
scroll to position [318, 0]
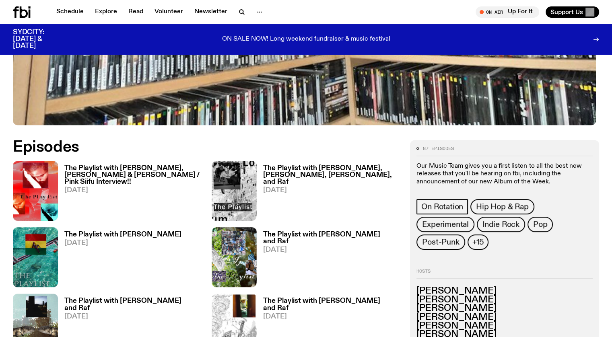
scroll to position [397, 0]
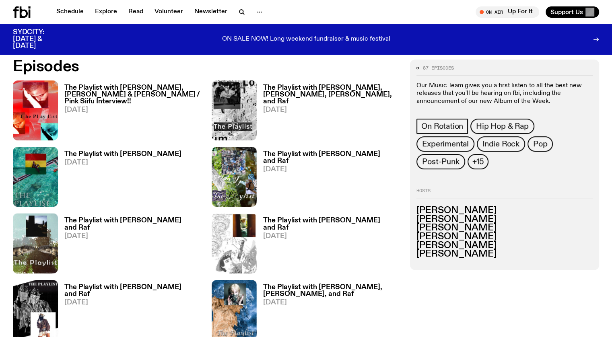
drag, startPoint x: 532, startPoint y: 262, endPoint x: 467, endPoint y: 214, distance: 81.1
click at [467, 214] on ul "Alisha Kanthasamy Benny Johnson Jim Kretschmer Lindsay Riley Mateo Baskaran Raf…" at bounding box center [504, 232] width 176 height 52
copy ul "Alisha Kanthasamy Benny Johnson Jim Kretschmer Lindsay Riley Mateo Baskaran Raf…"
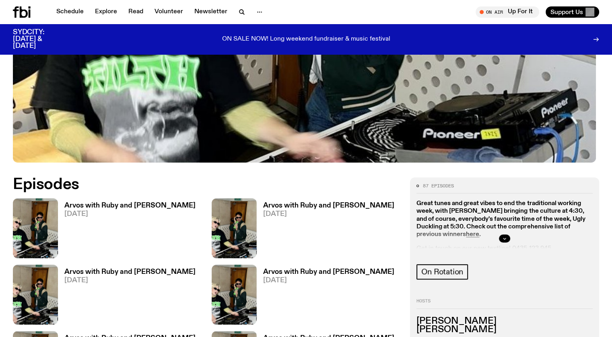
scroll to position [316, 0]
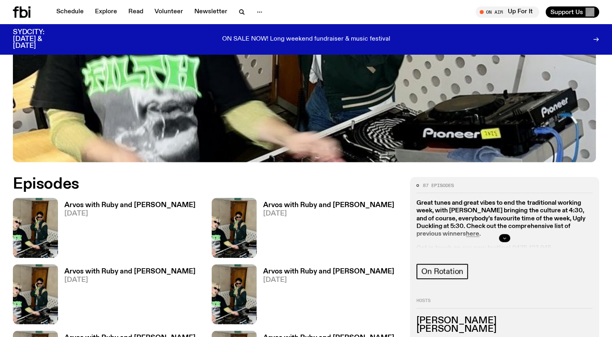
click at [507, 236] on icon "button" at bounding box center [504, 238] width 5 height 5
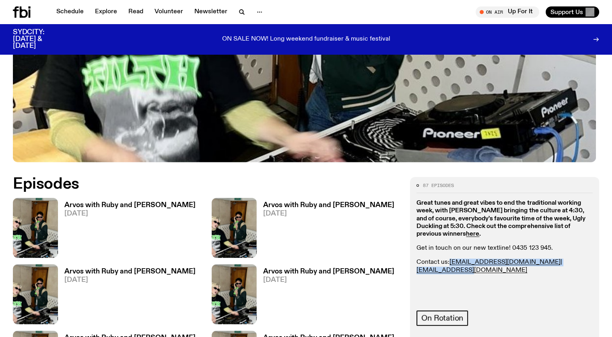
drag, startPoint x: 524, startPoint y: 257, endPoint x: 526, endPoint y: 244, distance: 13.4
click at [499, 259] on p "Contact us: ruby.m@fbiradio.com | al@fbiradio.com" at bounding box center [504, 266] width 176 height 15
copy p "ruby.m@fbiradio.com | al@fbiradio.com"
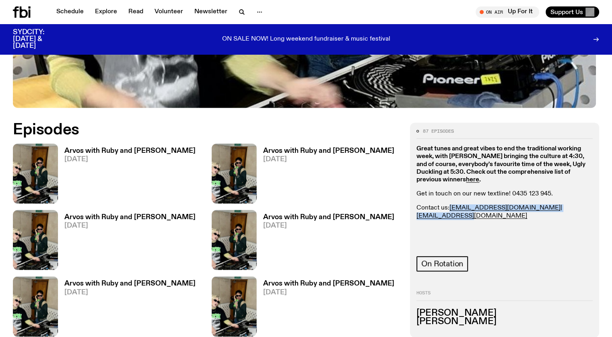
scroll to position [356, 0]
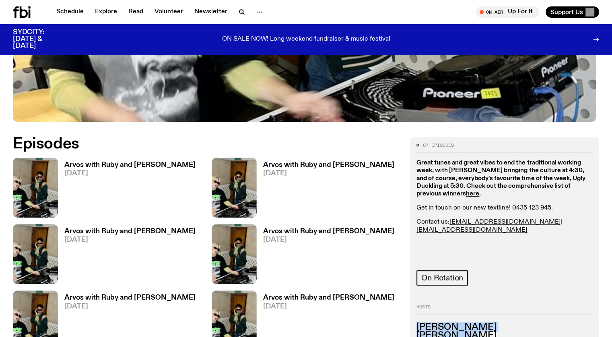
drag, startPoint x: 523, startPoint y: 297, endPoint x: 465, endPoint y: 286, distance: 59.7
click at [465, 286] on div "87 episodes Great tunes and great vibes to end the traditional working week, wi…" at bounding box center [504, 244] width 189 height 215
copy ul "Al Grigg Ruby Miles"
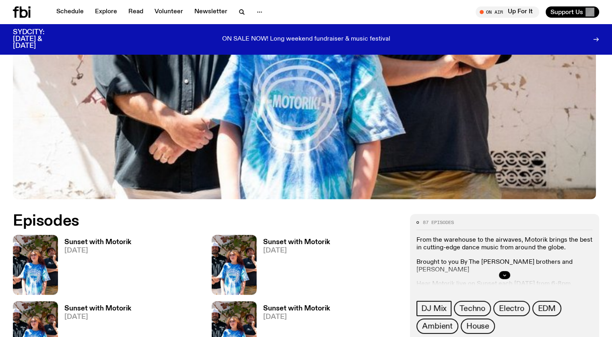
scroll to position [357, 0]
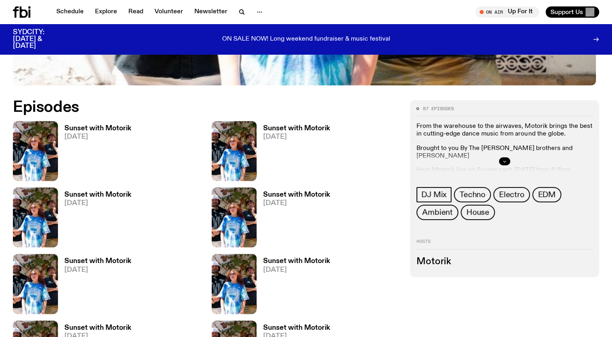
click at [507, 161] on icon "button" at bounding box center [504, 161] width 5 height 5
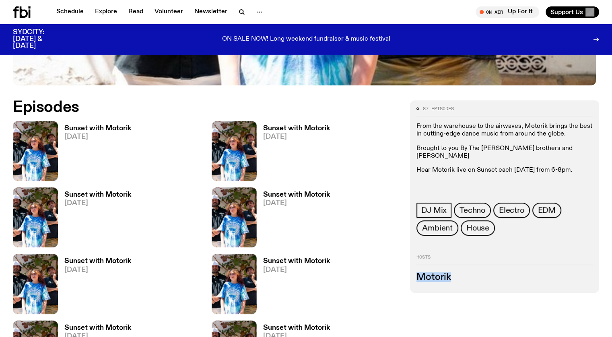
drag, startPoint x: 484, startPoint y: 275, endPoint x: 465, endPoint y: 276, distance: 19.3
click at [465, 276] on h3 "Motorik" at bounding box center [504, 277] width 176 height 9
copy h3 "Motorik"
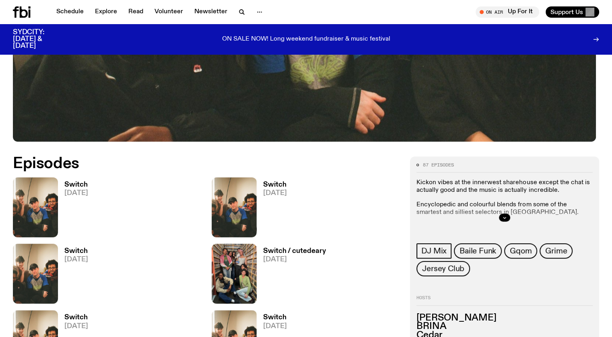
scroll to position [315, 0]
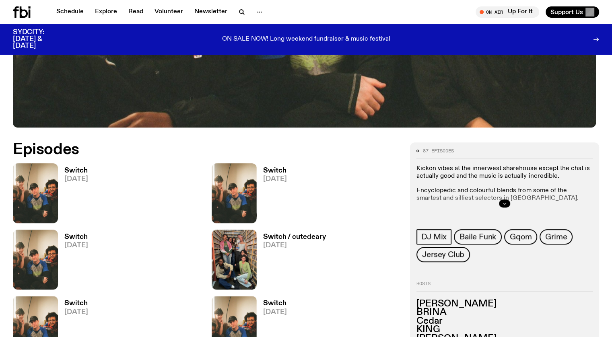
click at [510, 200] on button "button" at bounding box center [504, 204] width 11 height 8
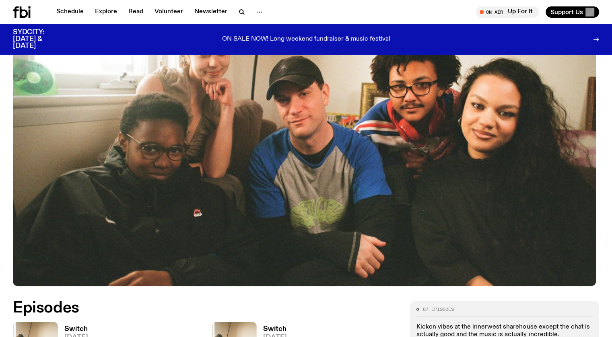
scroll to position [113, 0]
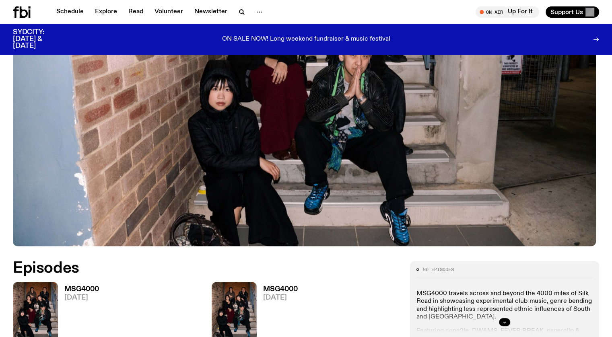
scroll to position [317, 0]
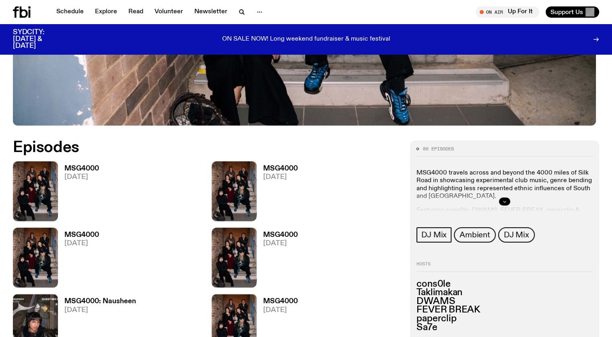
click at [506, 201] on icon "button" at bounding box center [504, 201] width 3 height 1
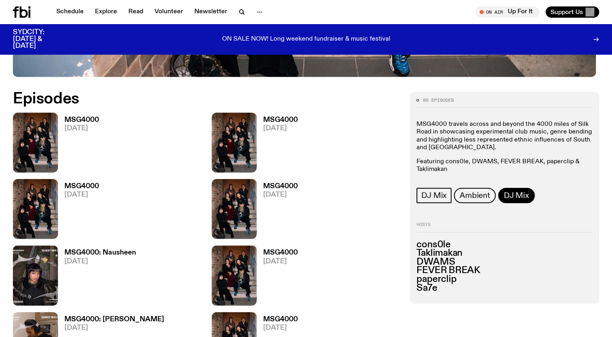
scroll to position [437, 0]
